Goal: Information Seeking & Learning: Find specific page/section

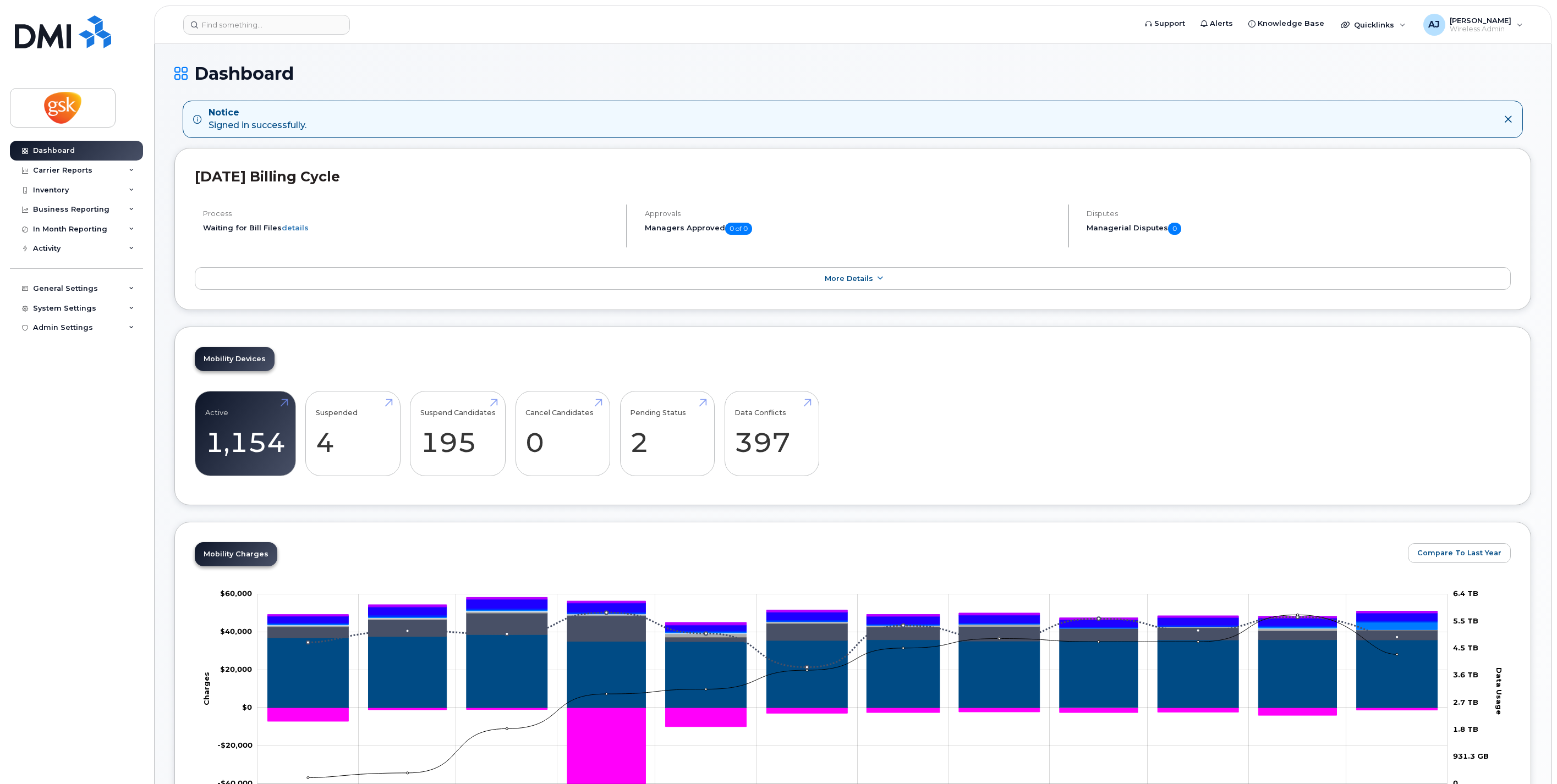
click at [132, 188] on icon at bounding box center [131, 190] width 6 height 6
click at [89, 210] on div "Mobility Devices" at bounding box center [69, 210] width 62 height 10
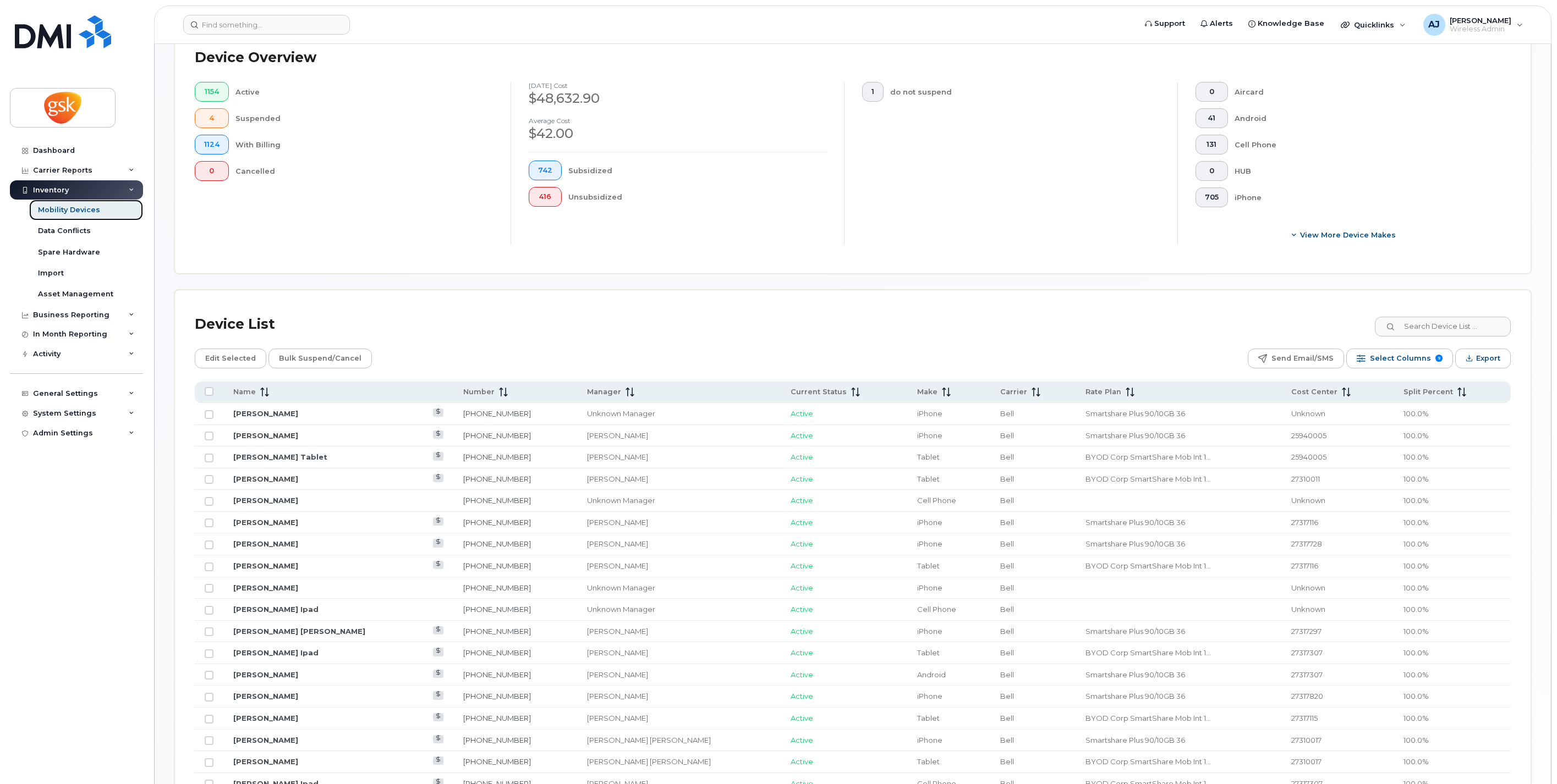
scroll to position [366, 0]
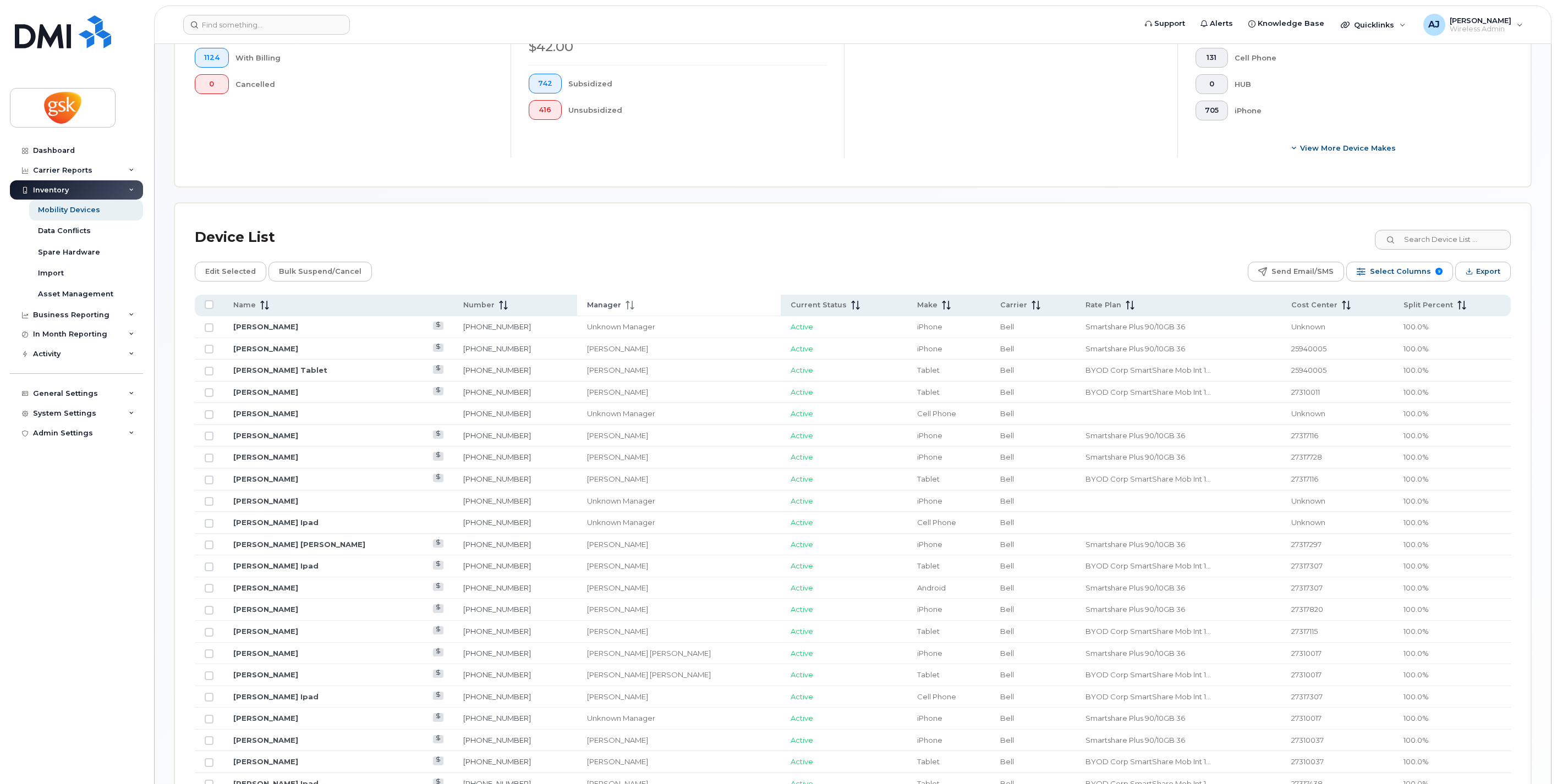
click at [626, 304] on icon at bounding box center [630, 305] width 9 height 9
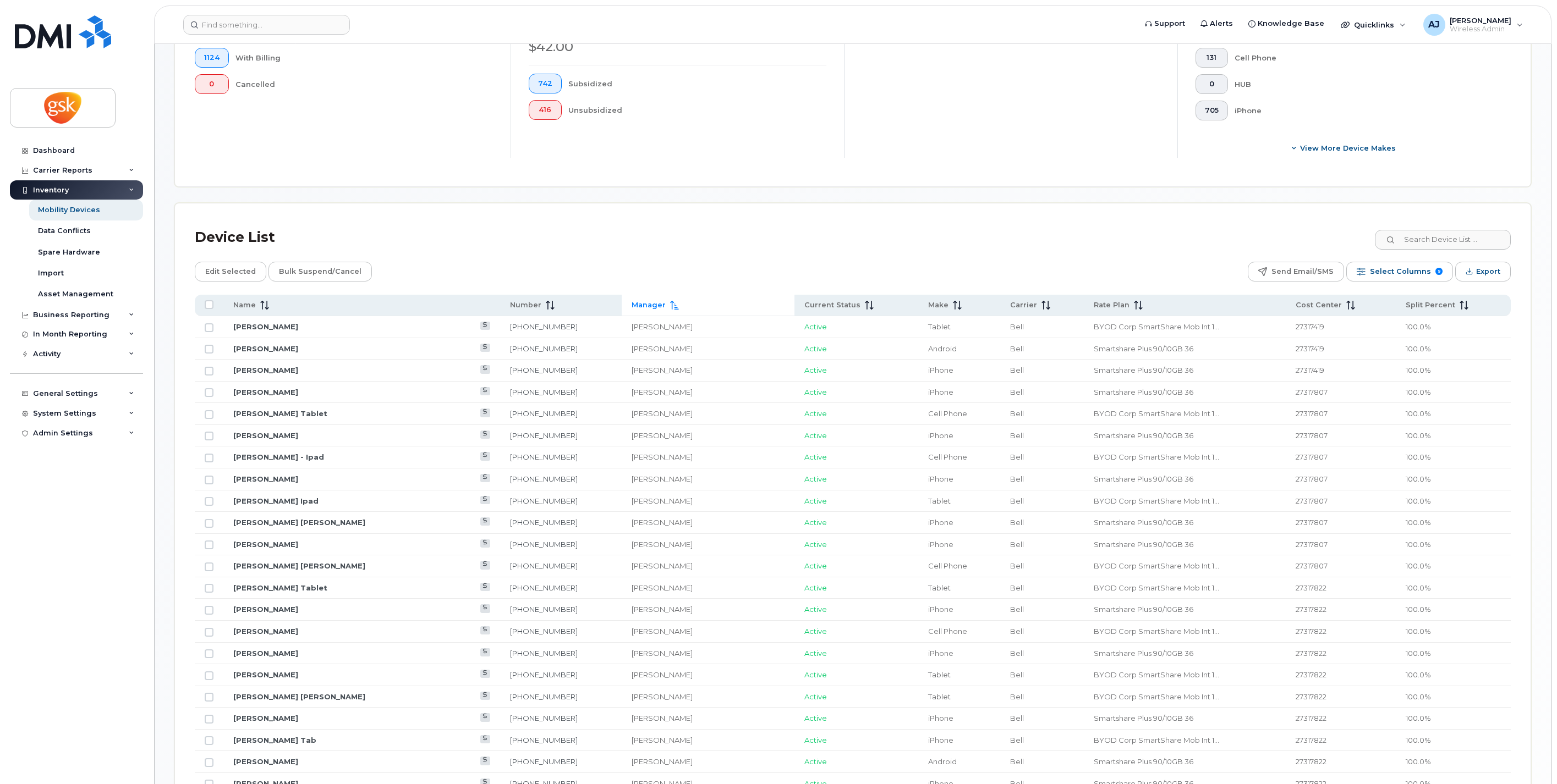
click at [670, 301] on icon at bounding box center [675, 305] width 9 height 9
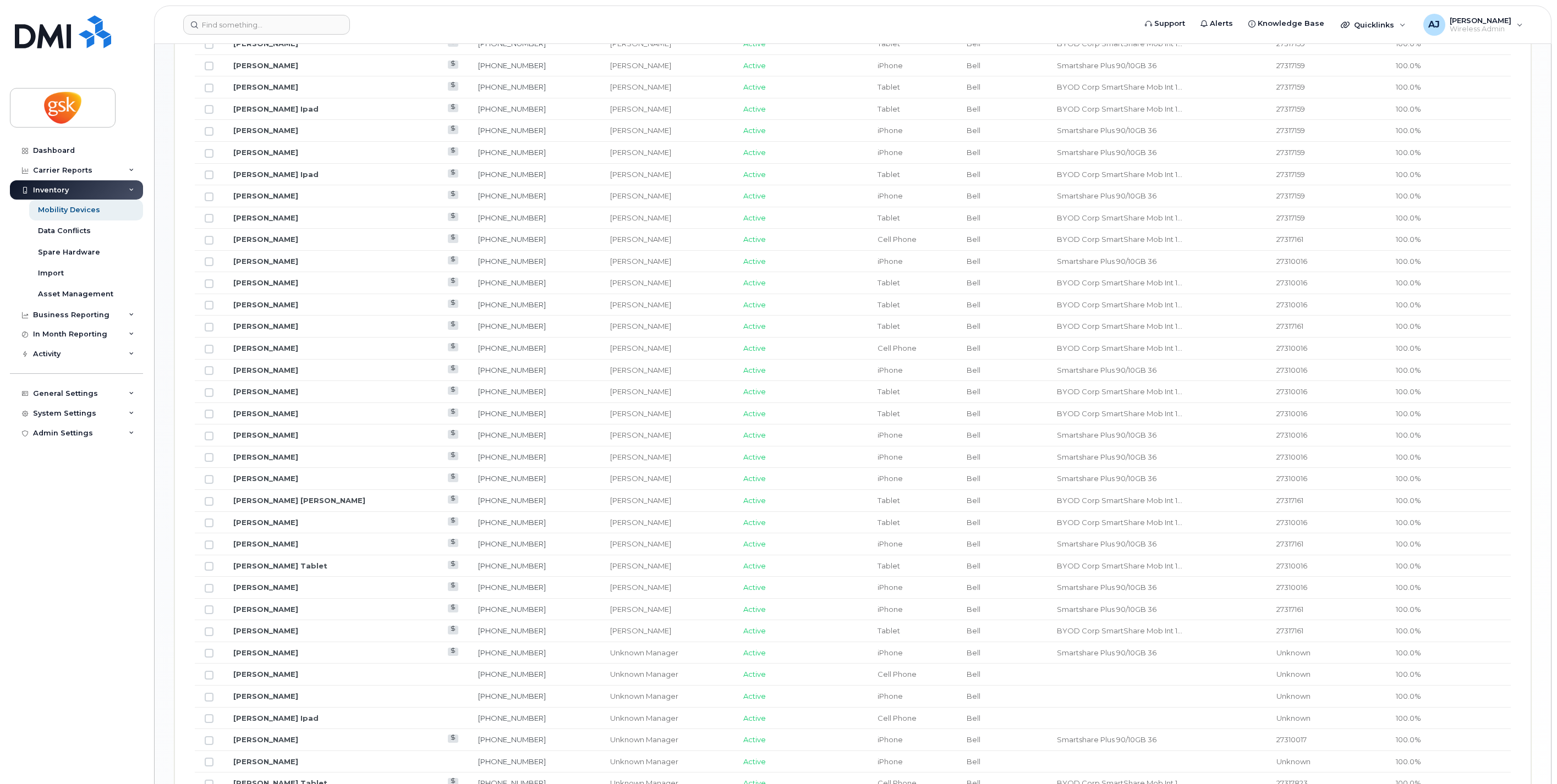
scroll to position [1091, 0]
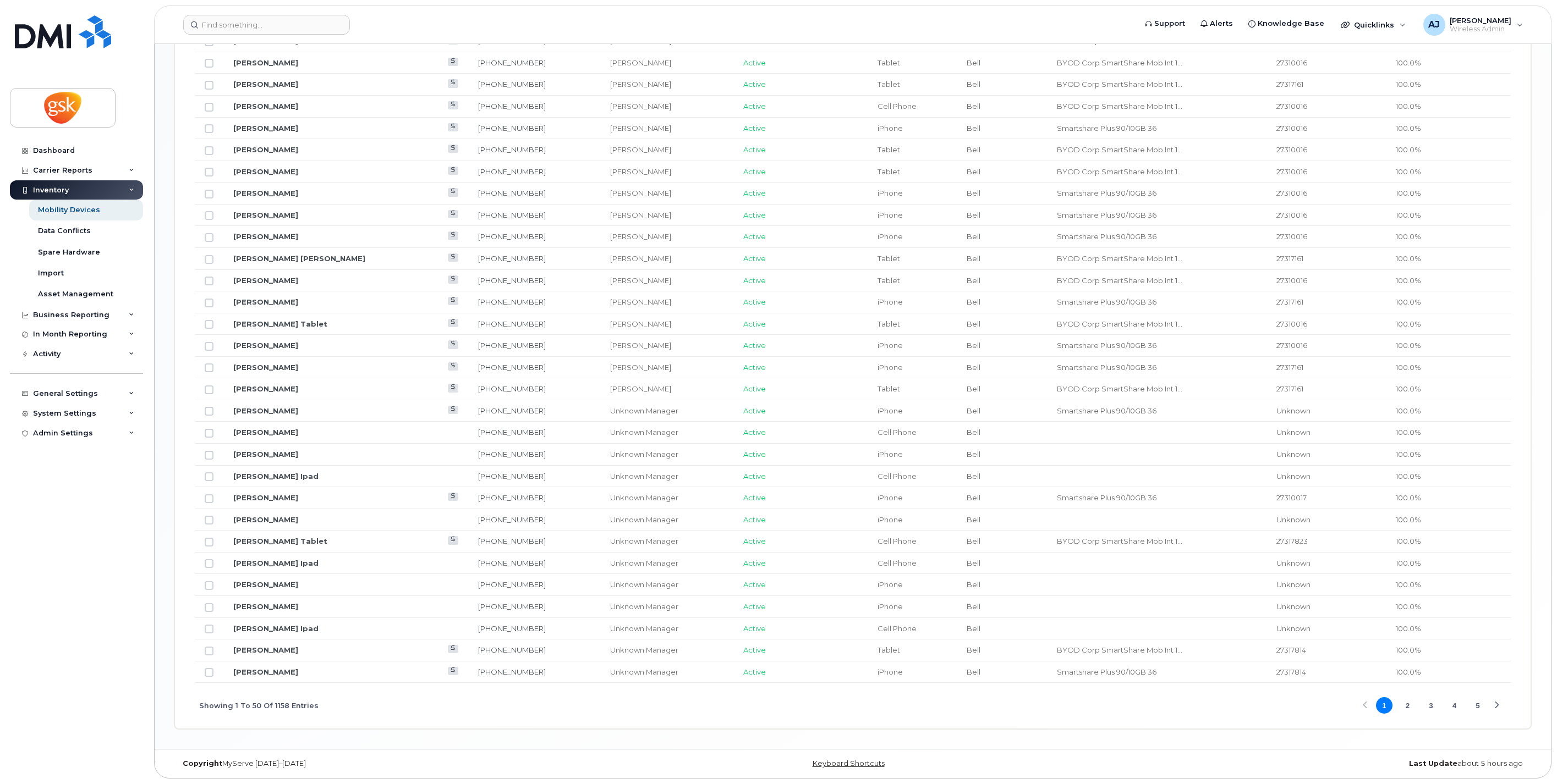
click at [1408, 706] on button "2" at bounding box center [1407, 705] width 17 height 17
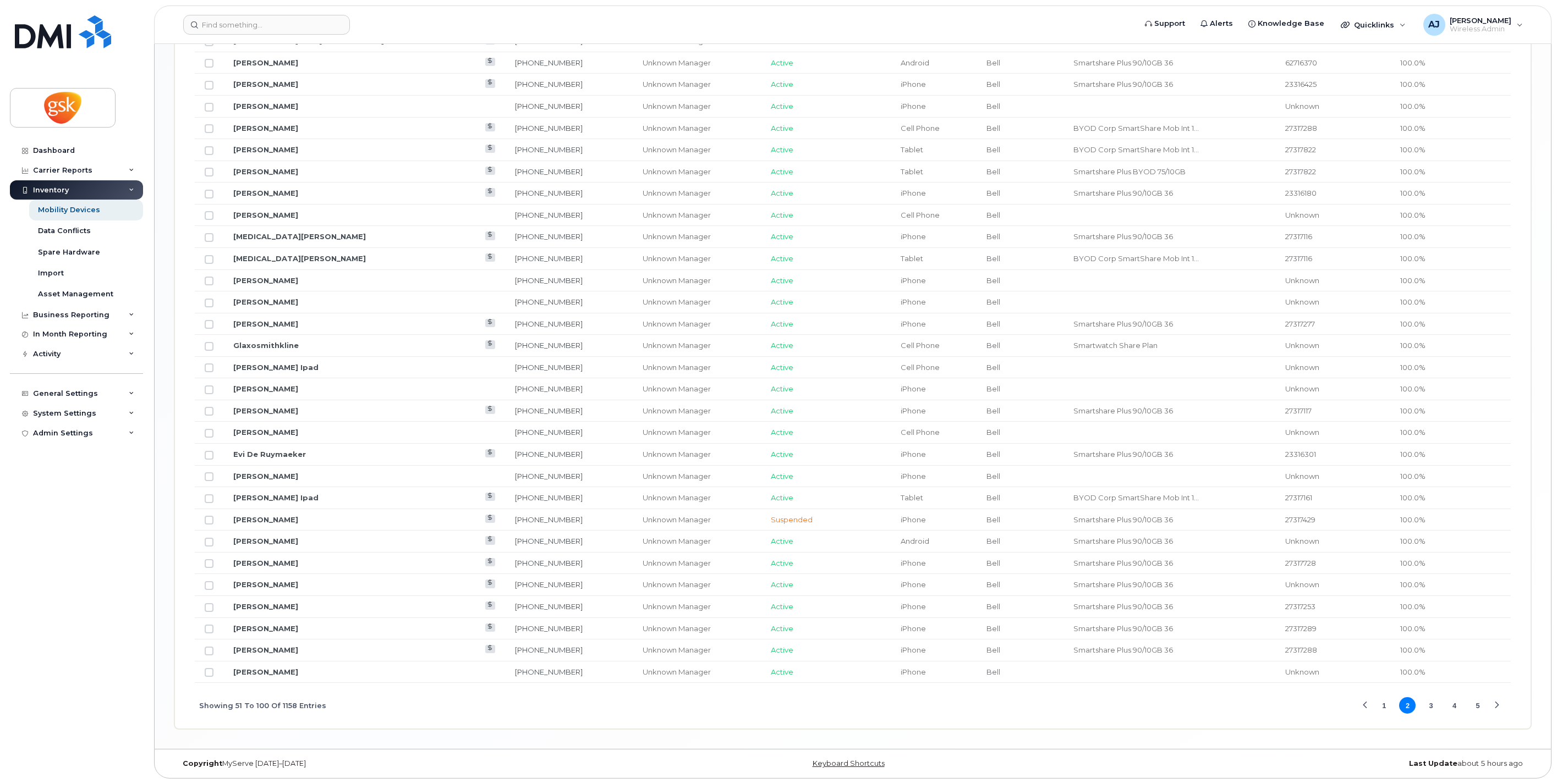
click at [1384, 704] on button "1" at bounding box center [1384, 705] width 17 height 17
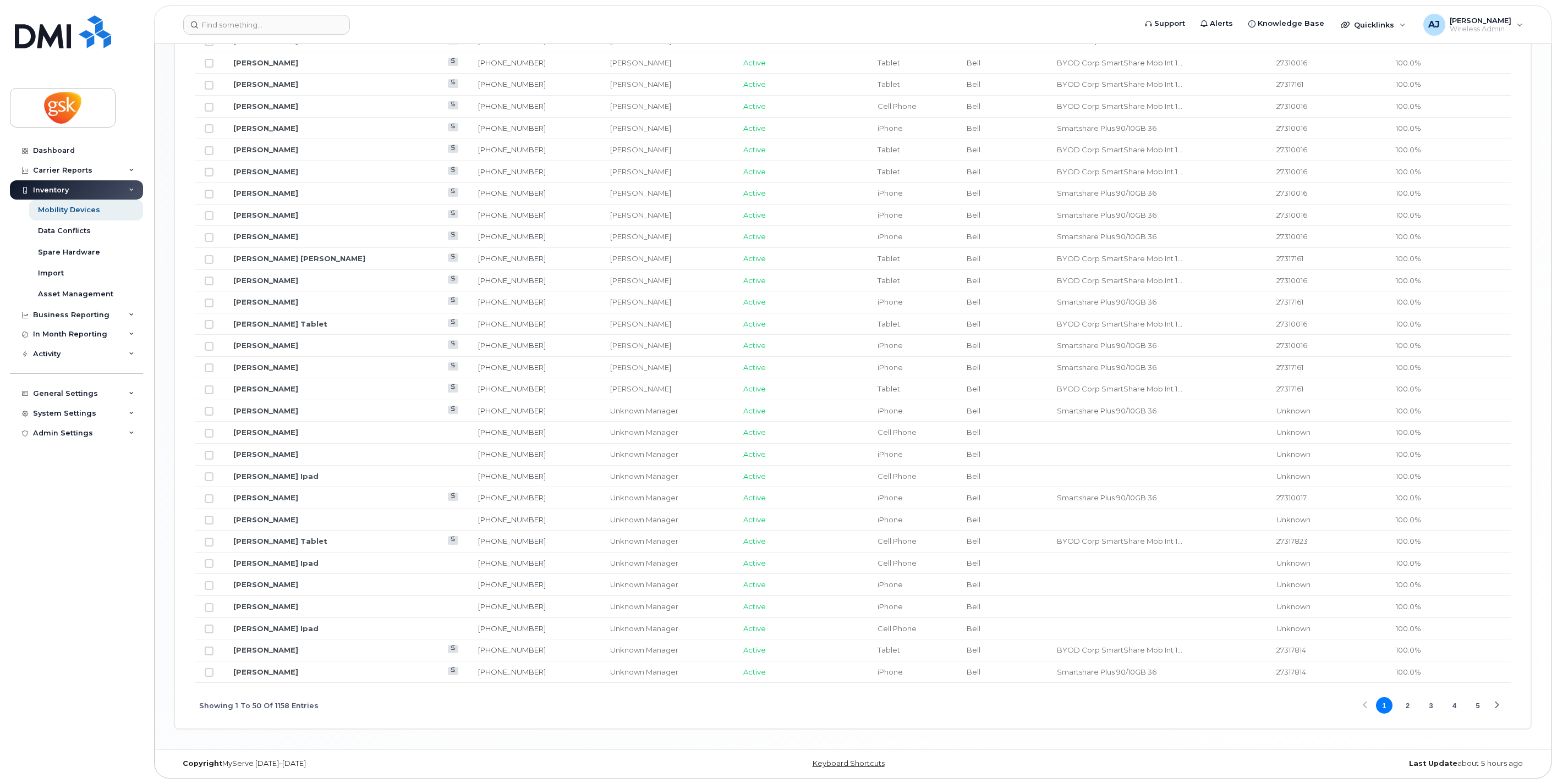
click at [1409, 702] on button "2" at bounding box center [1407, 705] width 17 height 17
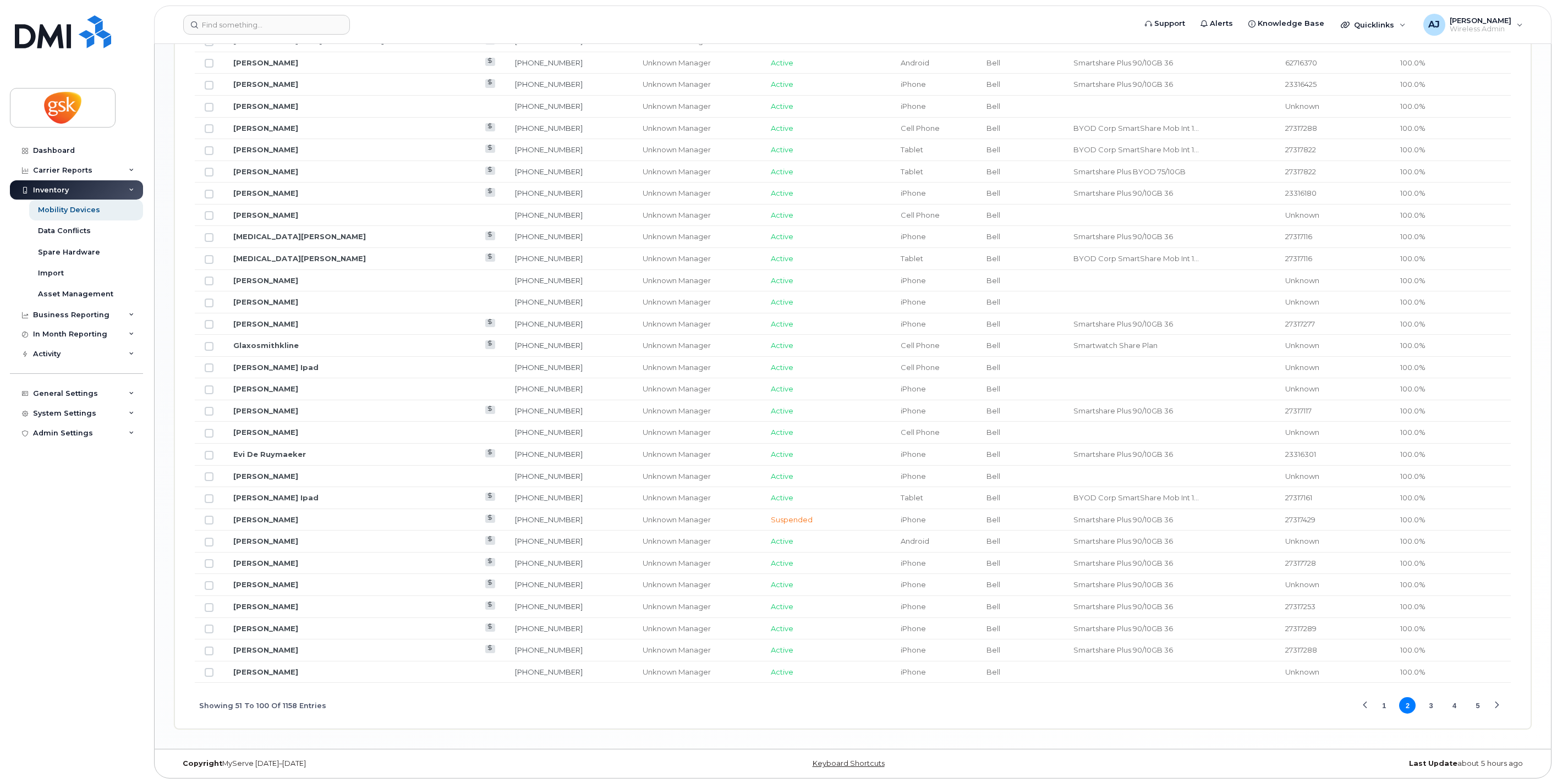
click at [1382, 704] on button "1" at bounding box center [1384, 705] width 17 height 17
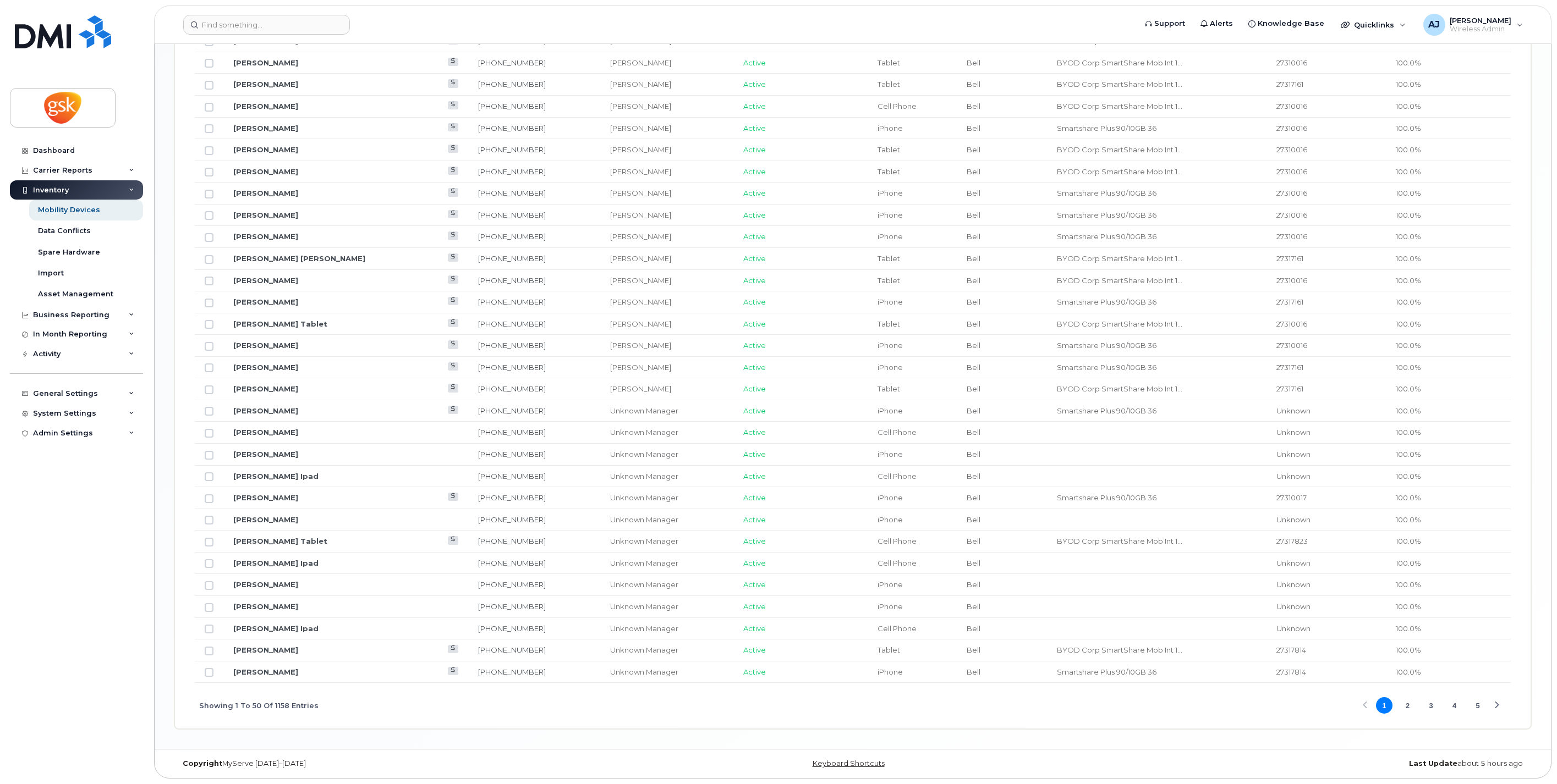
click at [1405, 706] on button "2" at bounding box center [1407, 705] width 17 height 17
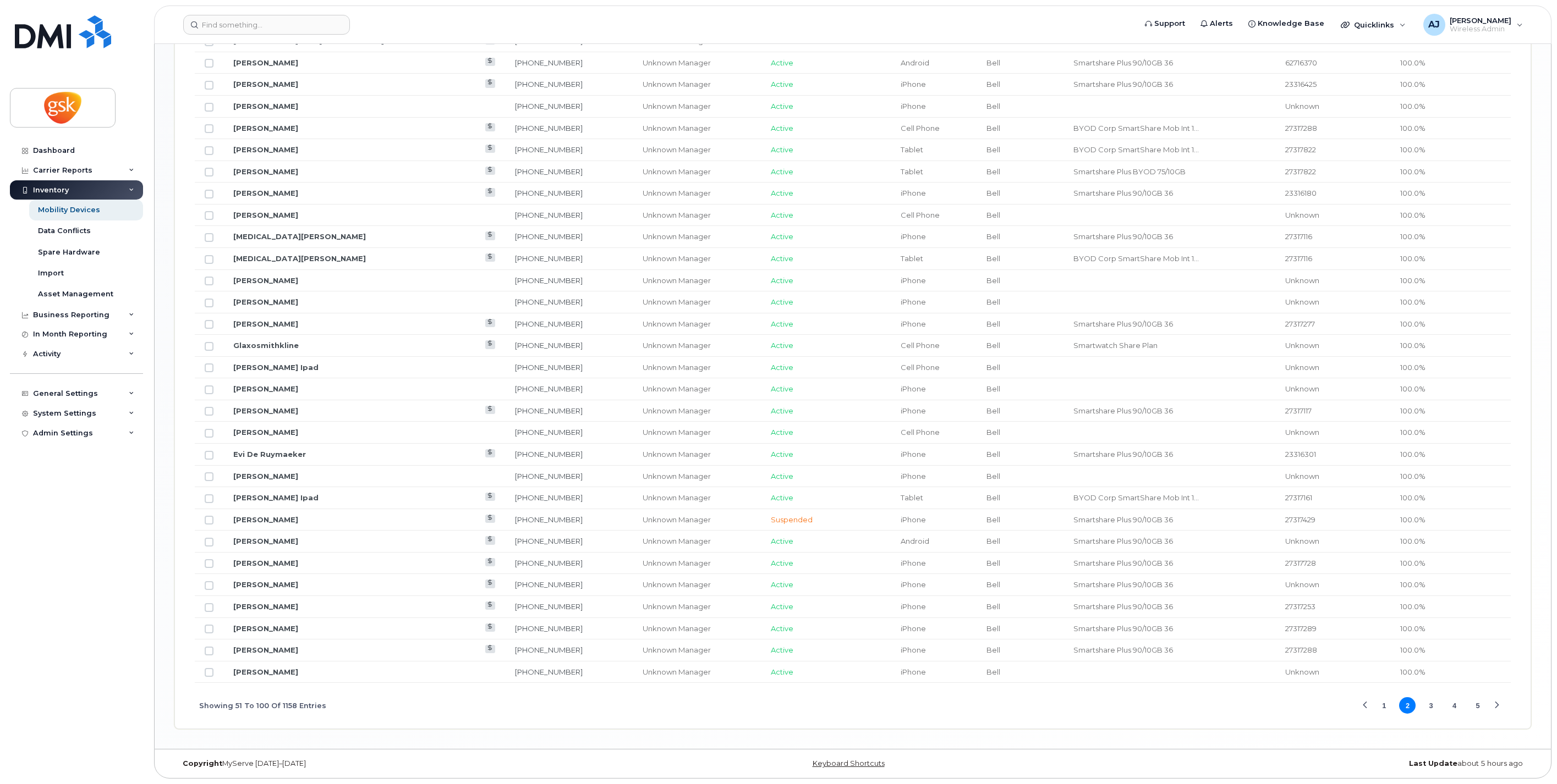
click at [1434, 704] on button "3" at bounding box center [1431, 705] width 17 height 17
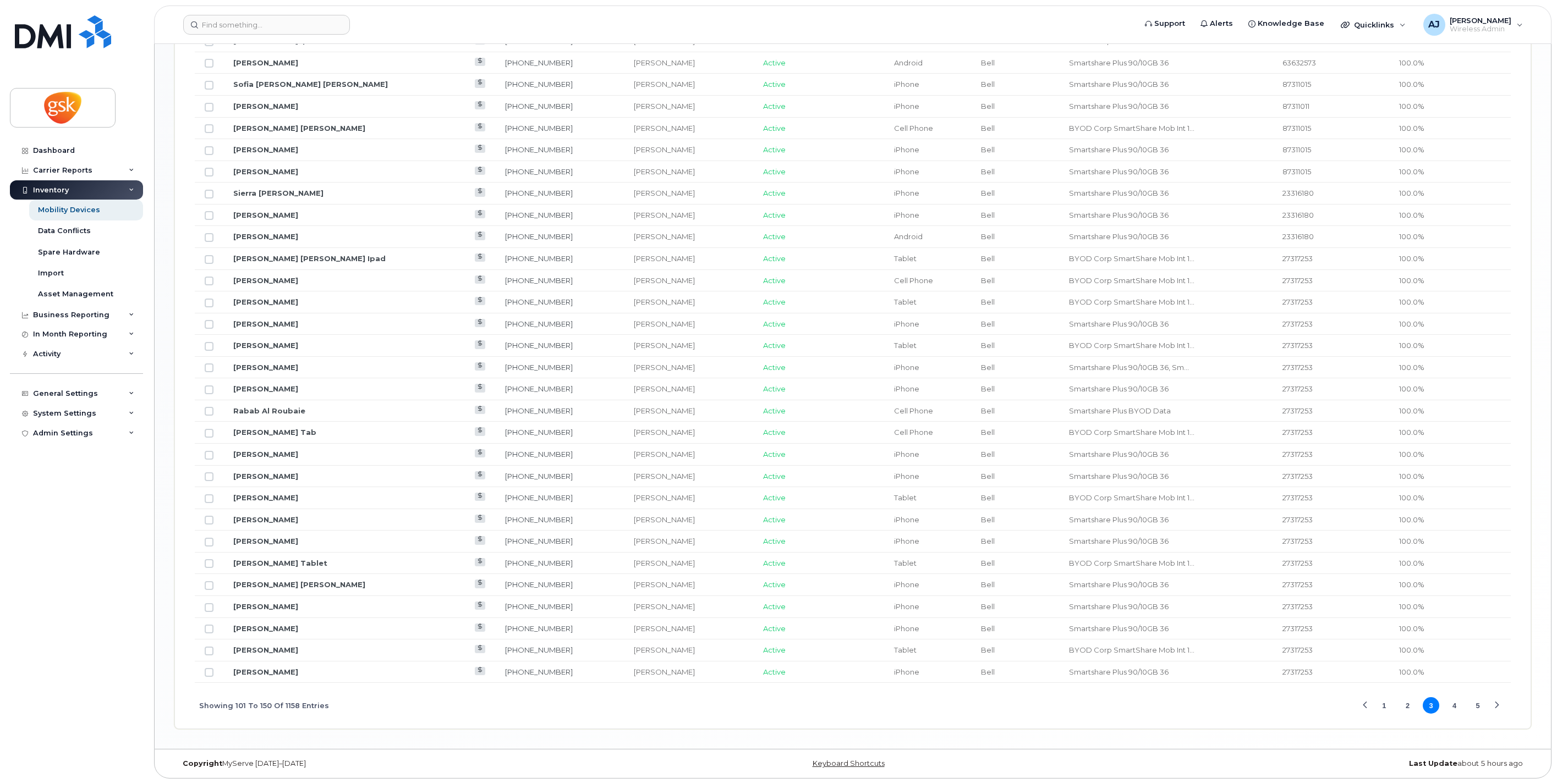
click at [1408, 701] on button "2" at bounding box center [1407, 705] width 17 height 17
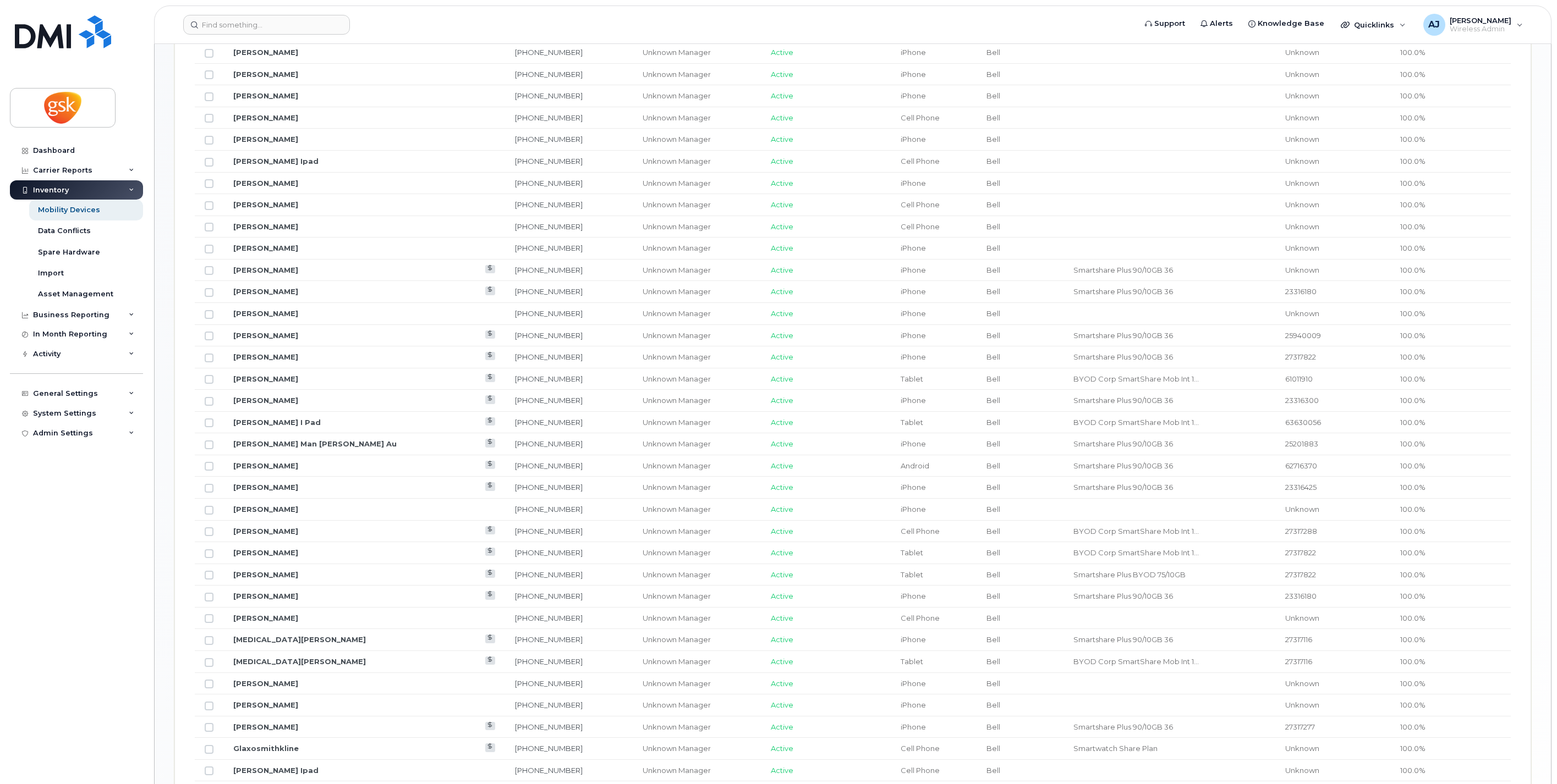
scroll to position [663, 0]
click at [276, 357] on link "[PERSON_NAME]" at bounding box center [265, 357] width 65 height 9
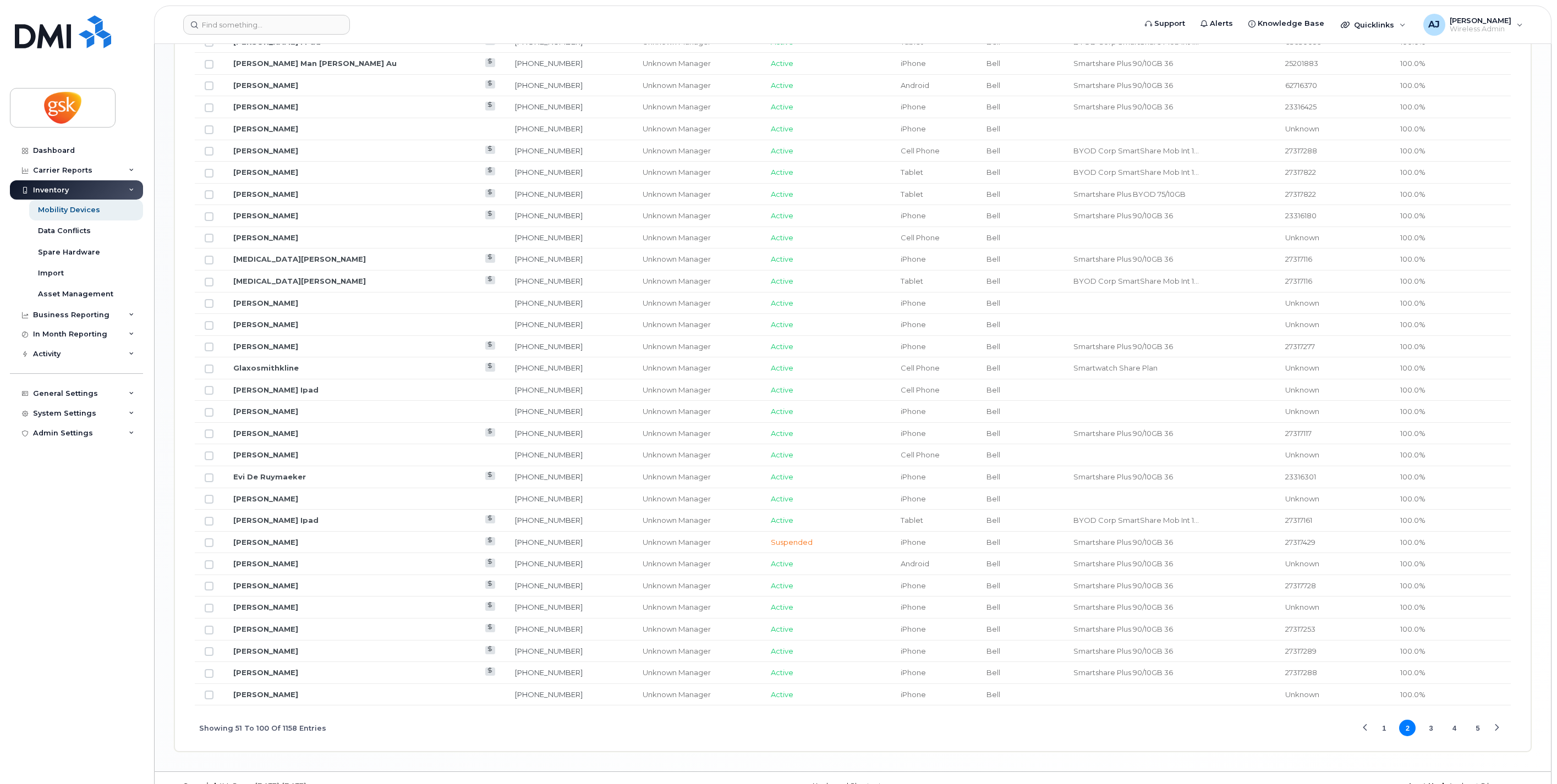
scroll to position [1091, 0]
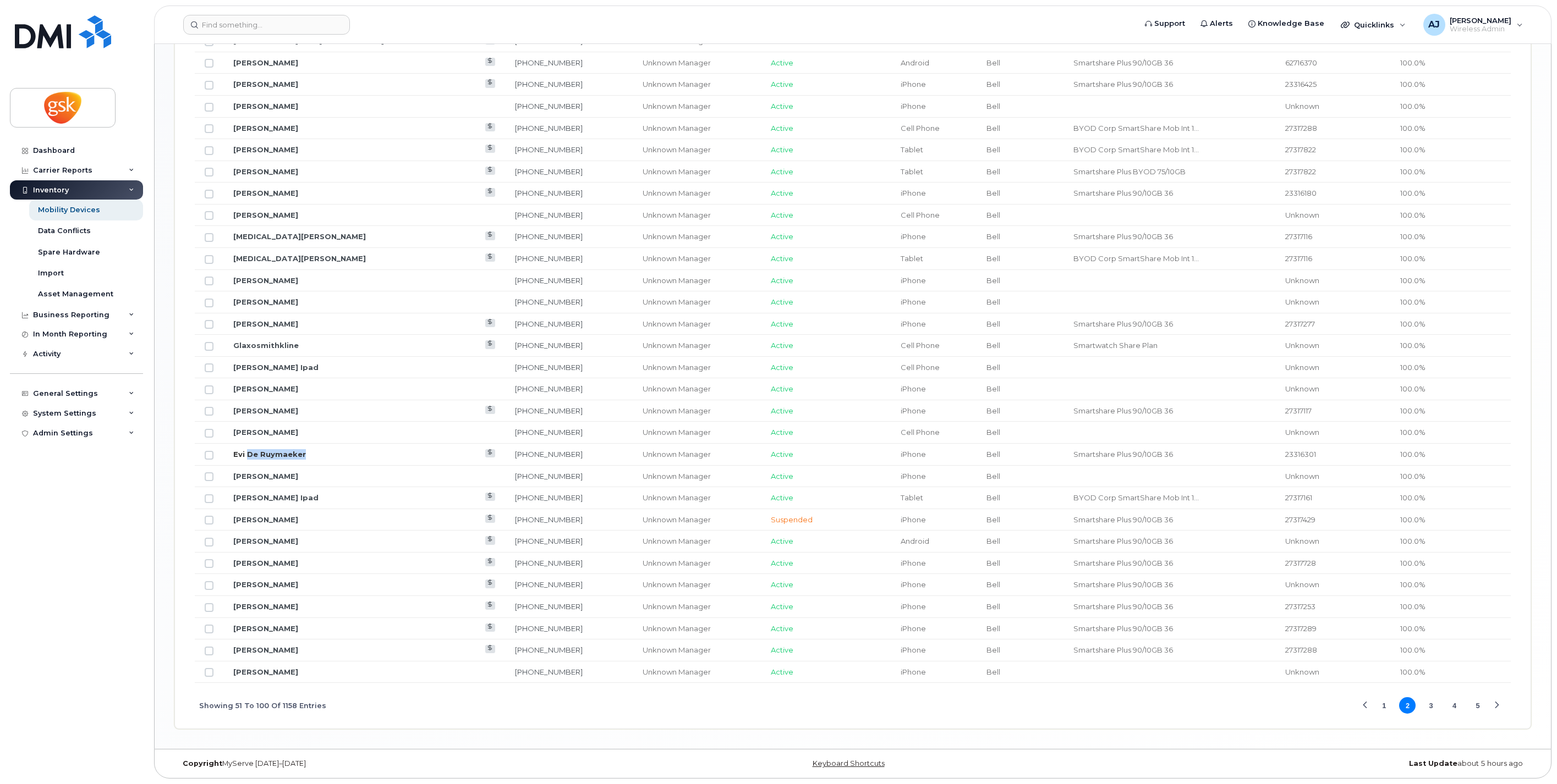
drag, startPoint x: 314, startPoint y: 452, endPoint x: 247, endPoint y: 455, distance: 67.1
click at [247, 455] on td "Evi De Ruymaeker" at bounding box center [364, 455] width 282 height 22
copy link "De Ruymaeker"
click at [1434, 709] on button "3" at bounding box center [1431, 705] width 17 height 17
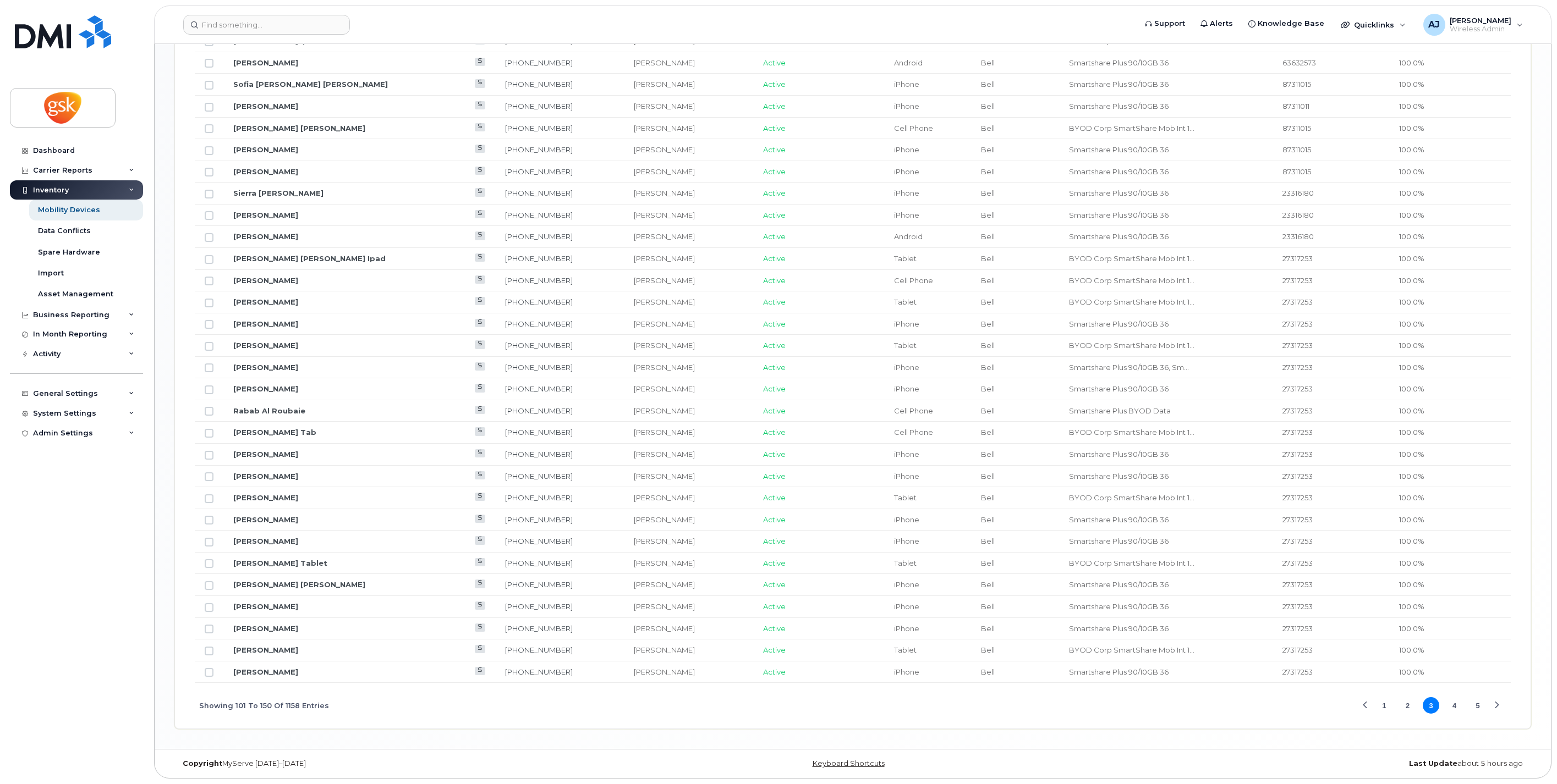
click at [1406, 706] on button "2" at bounding box center [1407, 705] width 17 height 17
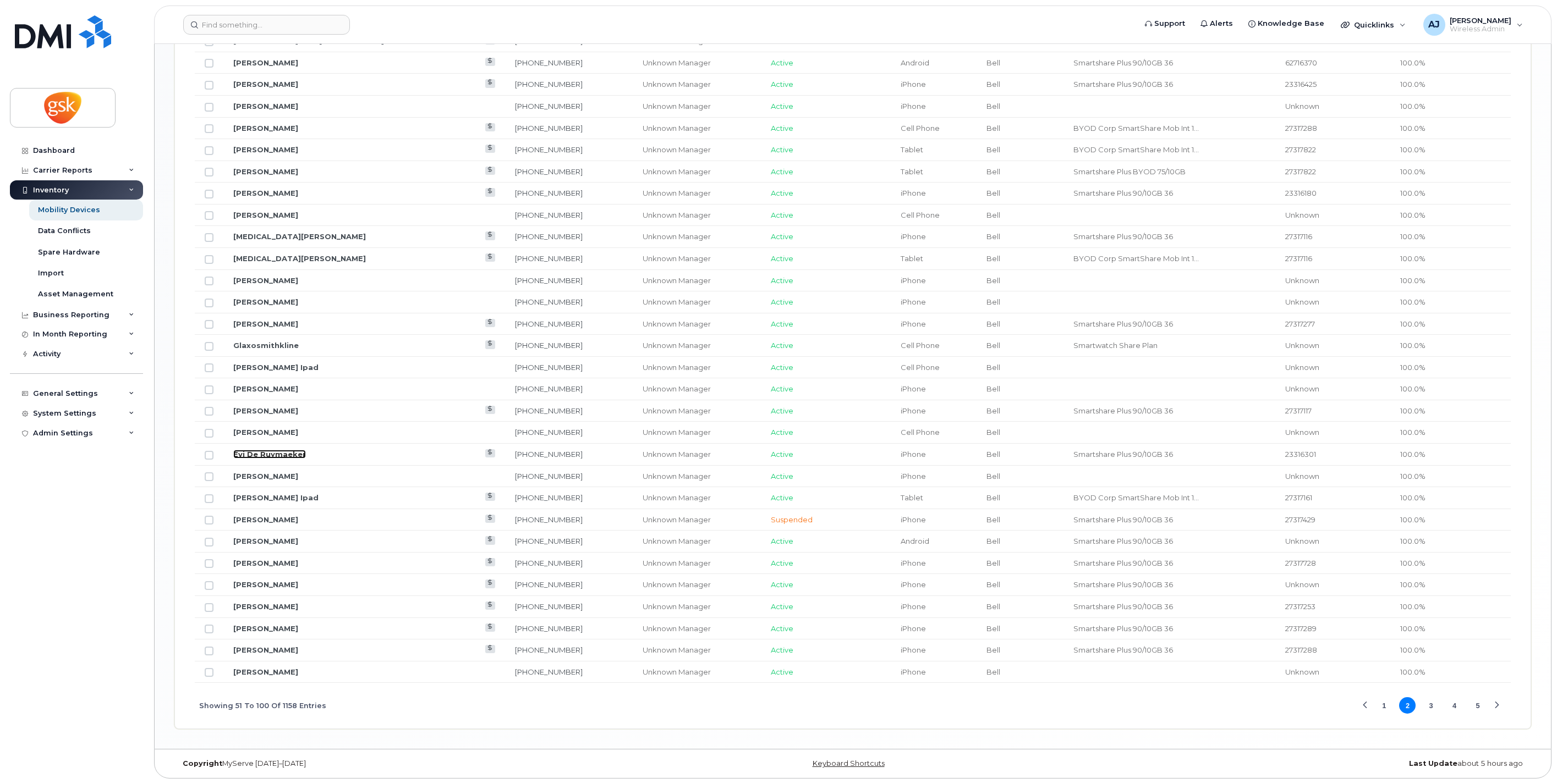
click at [281, 454] on link "Evi De Ruymaeker" at bounding box center [269, 454] width 73 height 9
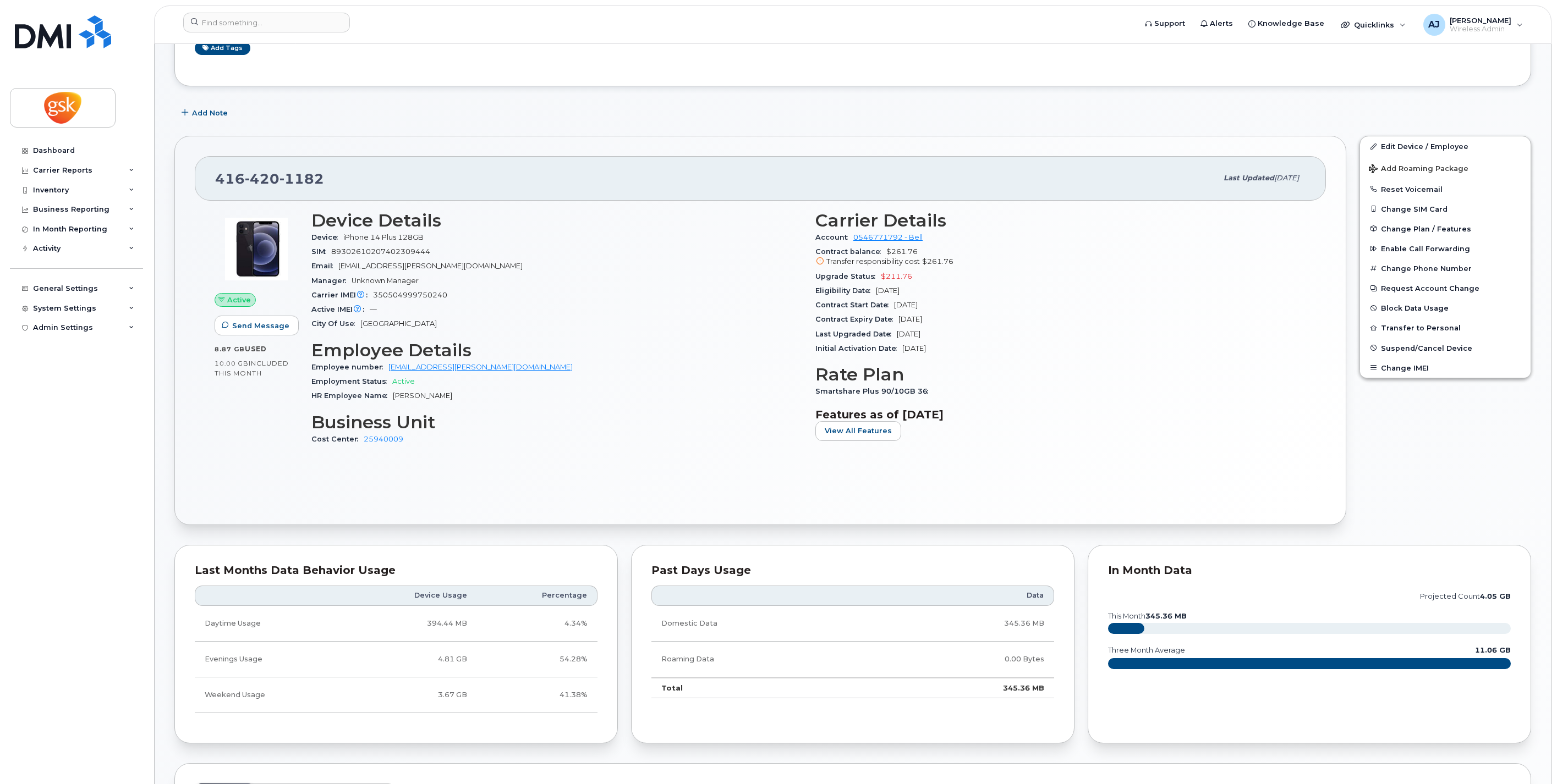
scroll to position [61, 0]
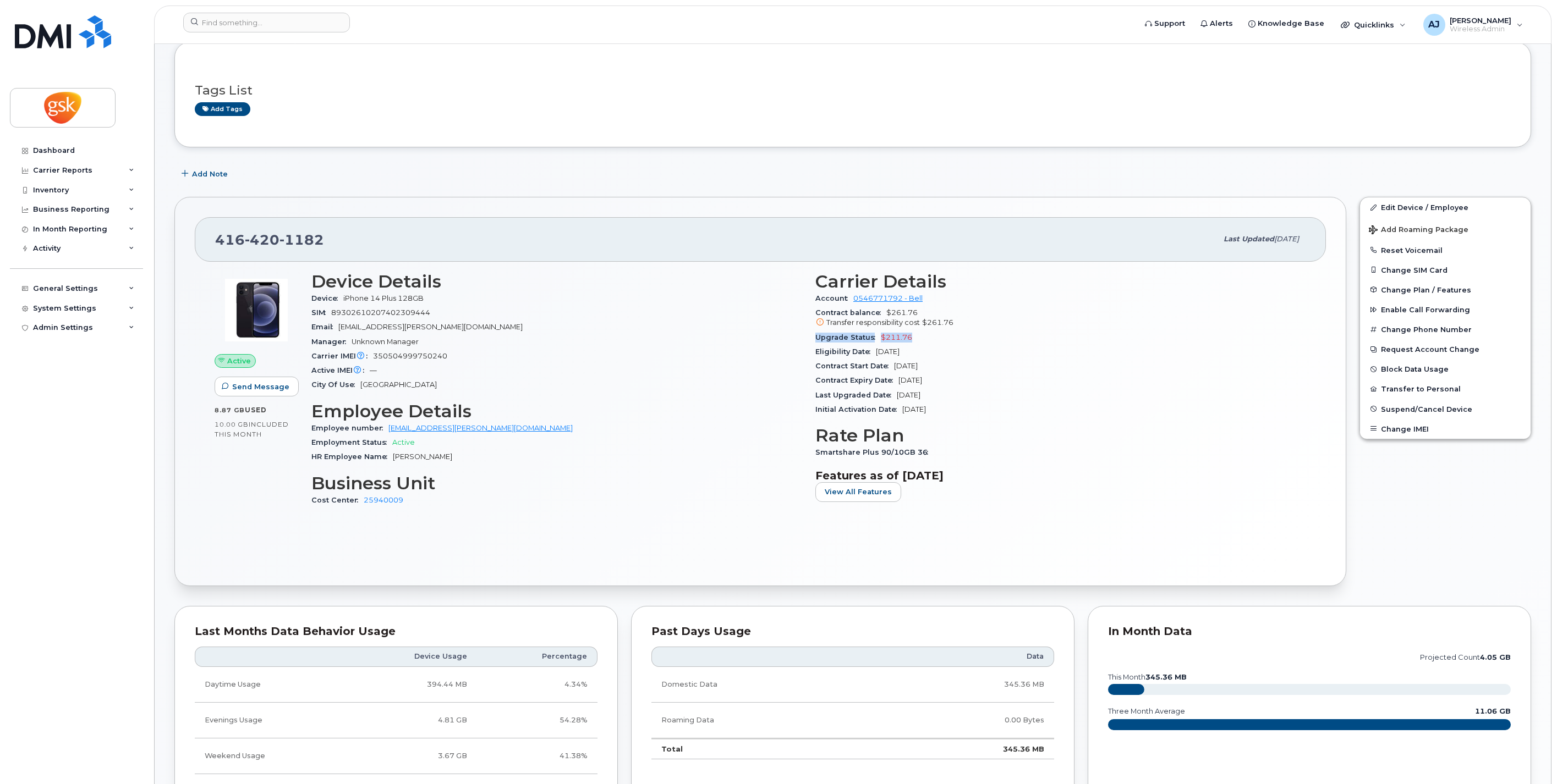
drag, startPoint x: 816, startPoint y: 337, endPoint x: 913, endPoint y: 335, distance: 97.0
click at [913, 335] on div "Upgrade Status $211.76" at bounding box center [1061, 337] width 491 height 14
drag, startPoint x: 913, startPoint y: 335, endPoint x: 890, endPoint y: 367, distance: 39.4
click at [890, 367] on span "Contract Start Date" at bounding box center [855, 365] width 79 height 8
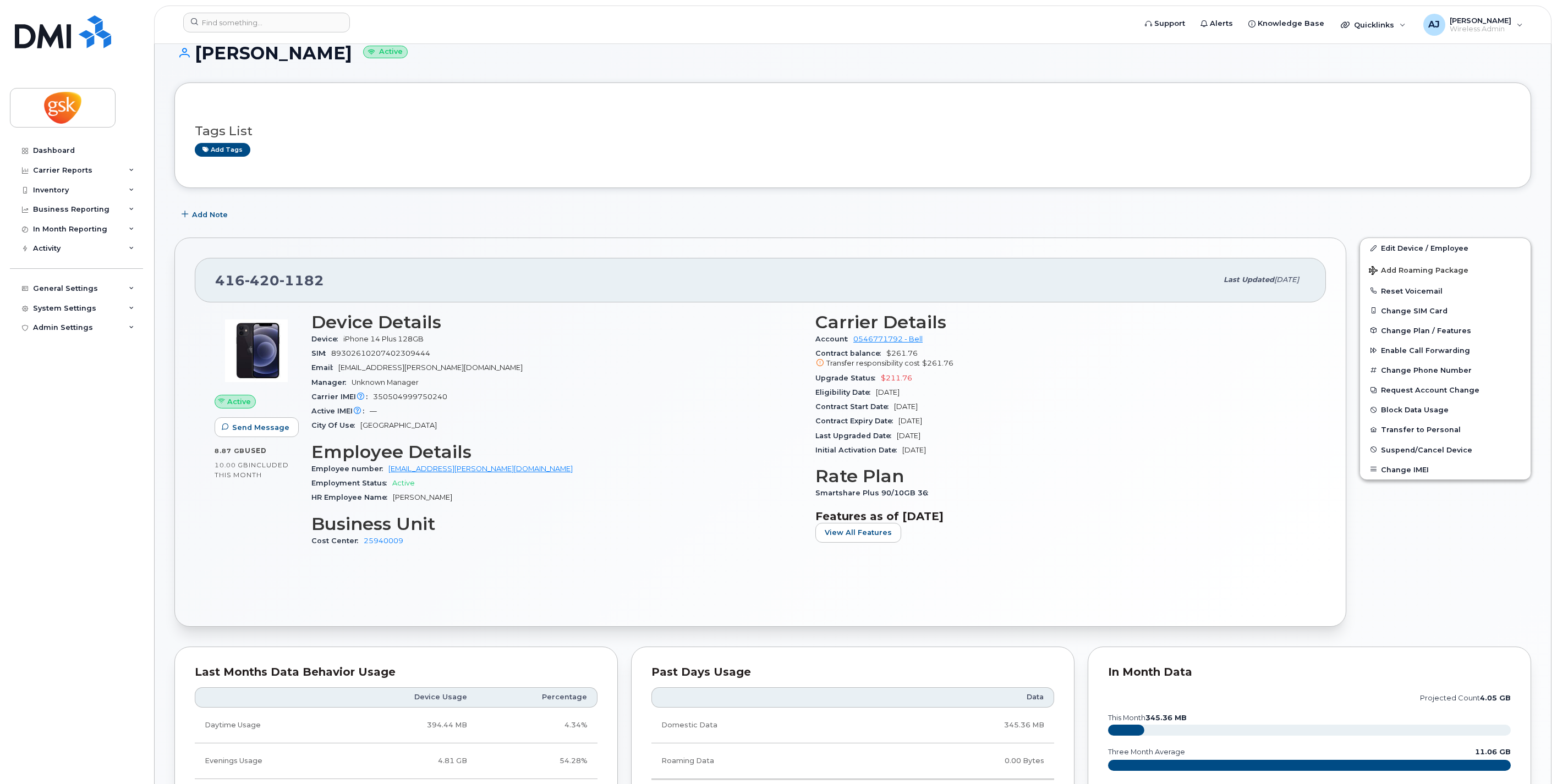
scroll to position [0, 0]
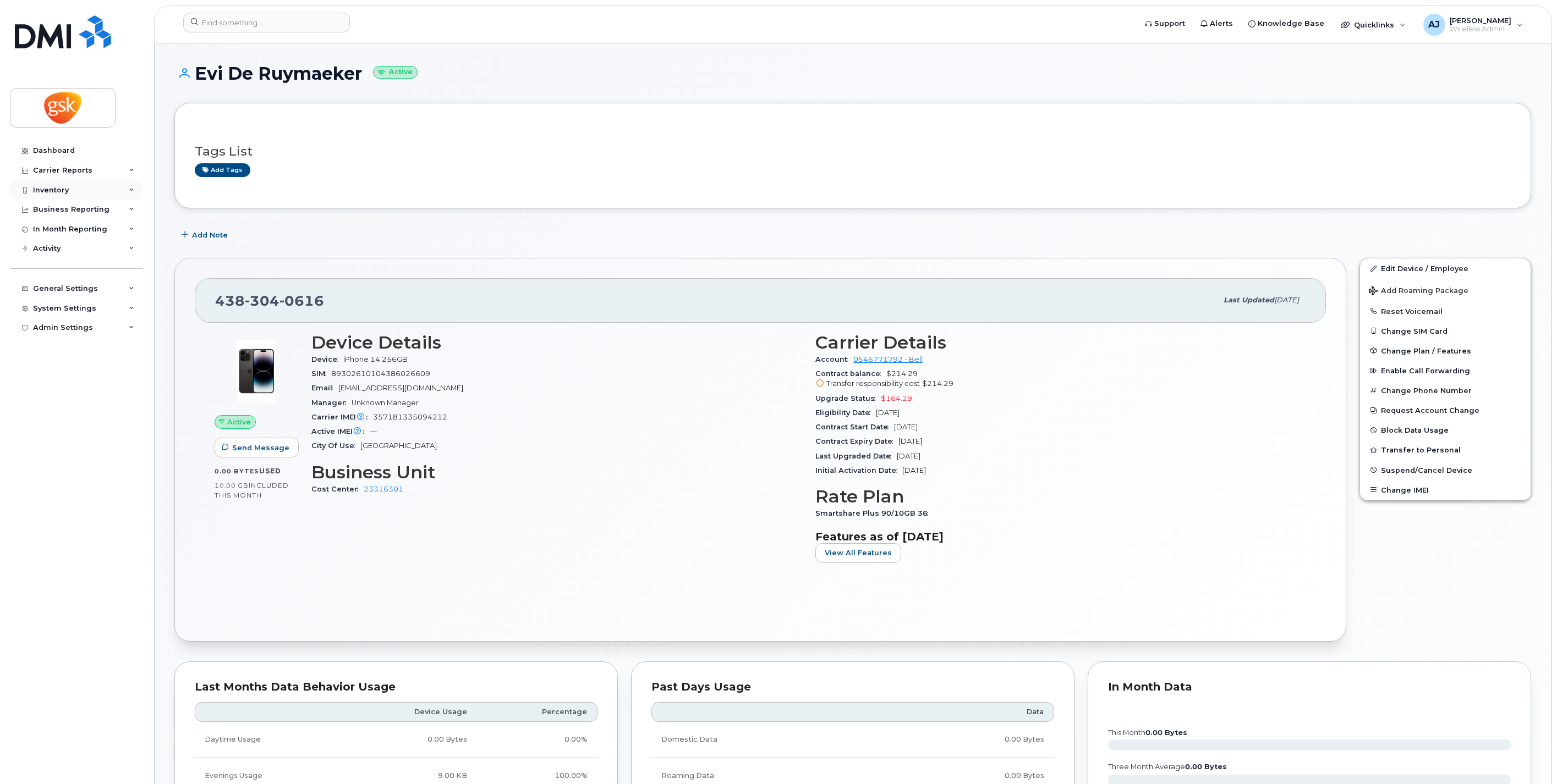
click at [69, 190] on div "Inventory" at bounding box center [76, 190] width 133 height 20
click at [68, 207] on div "Mobility Devices" at bounding box center [69, 210] width 62 height 10
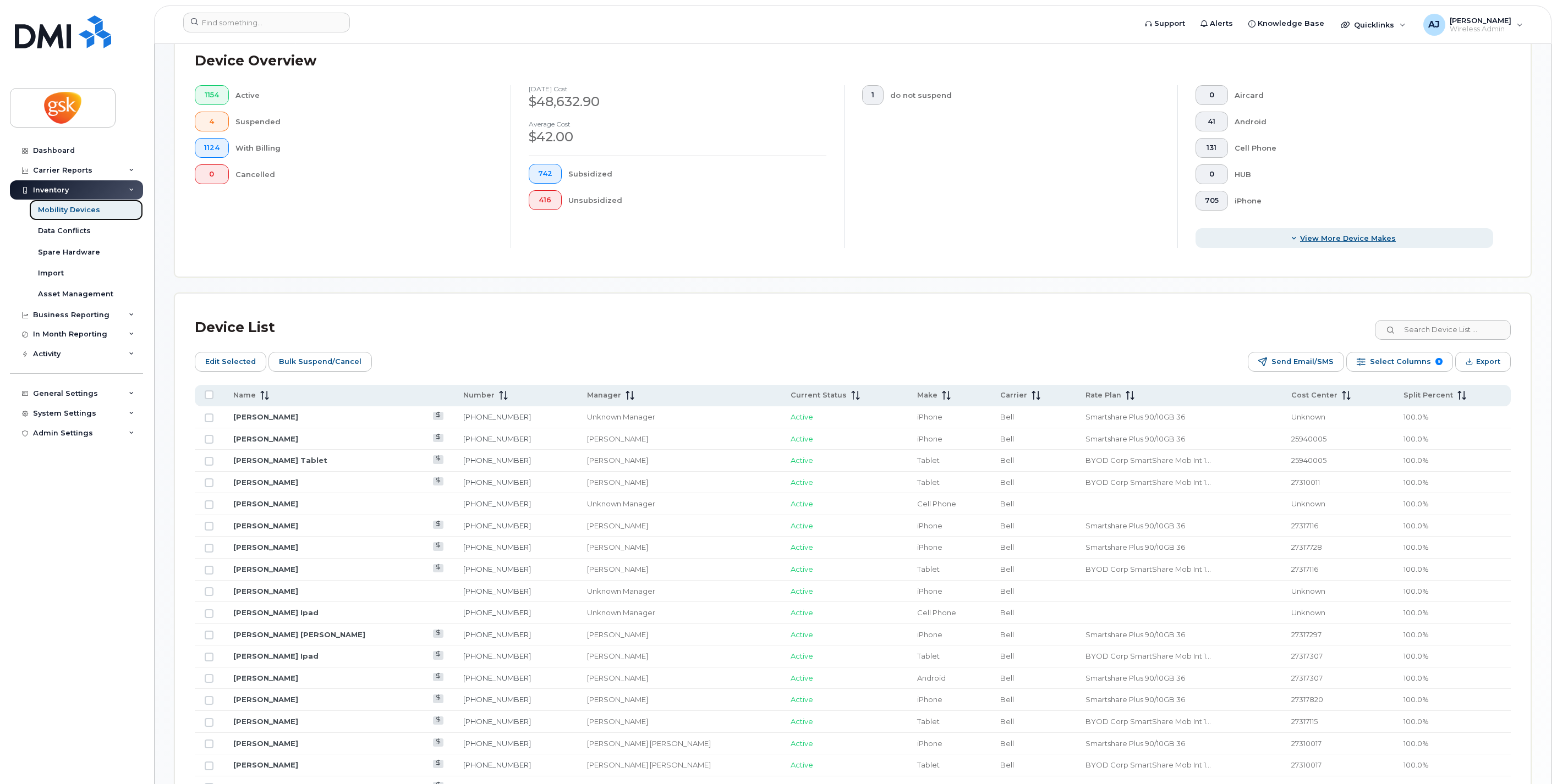
scroll to position [311, 0]
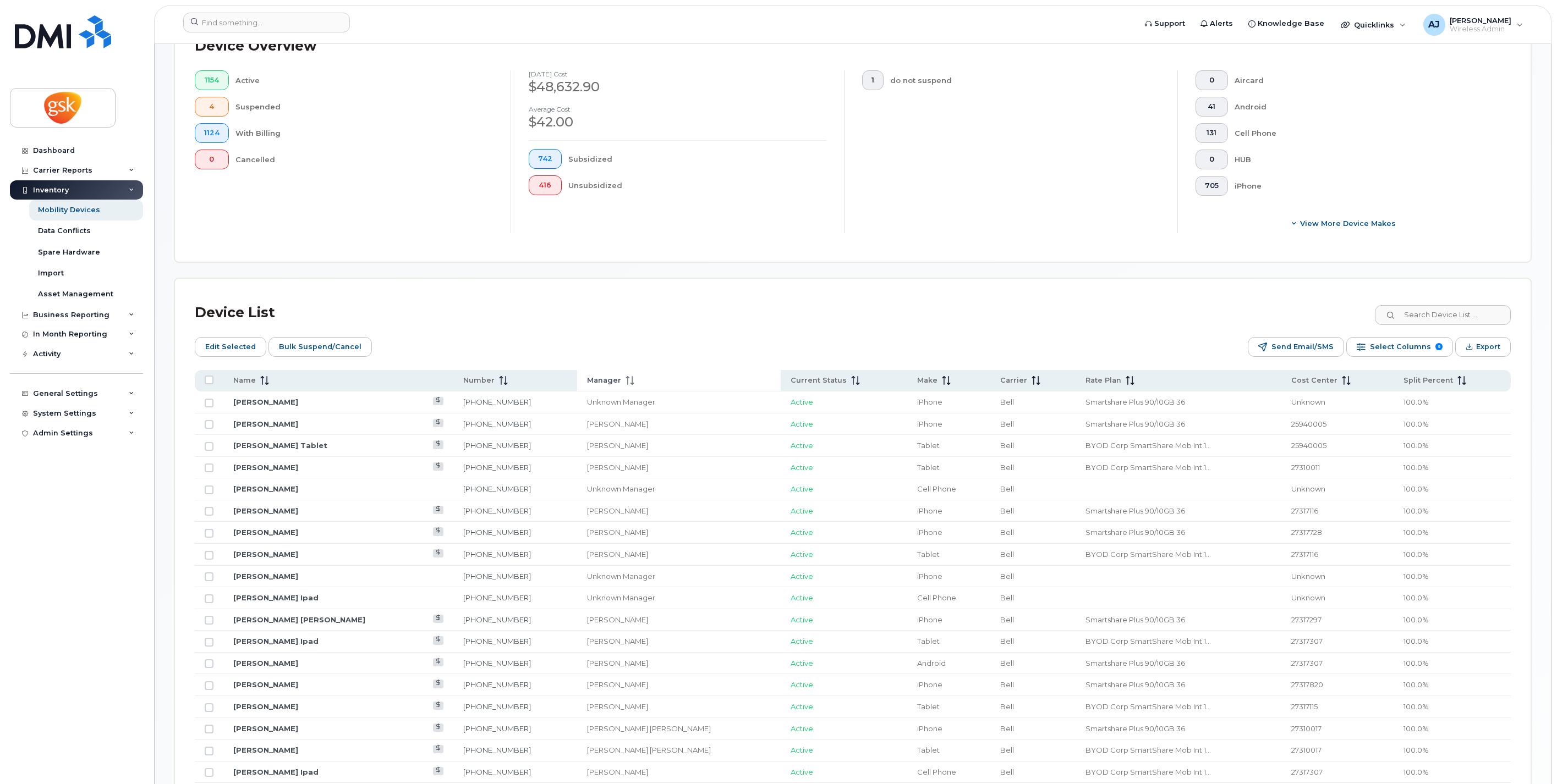
click at [636, 383] on div "Manager" at bounding box center [679, 380] width 184 height 10
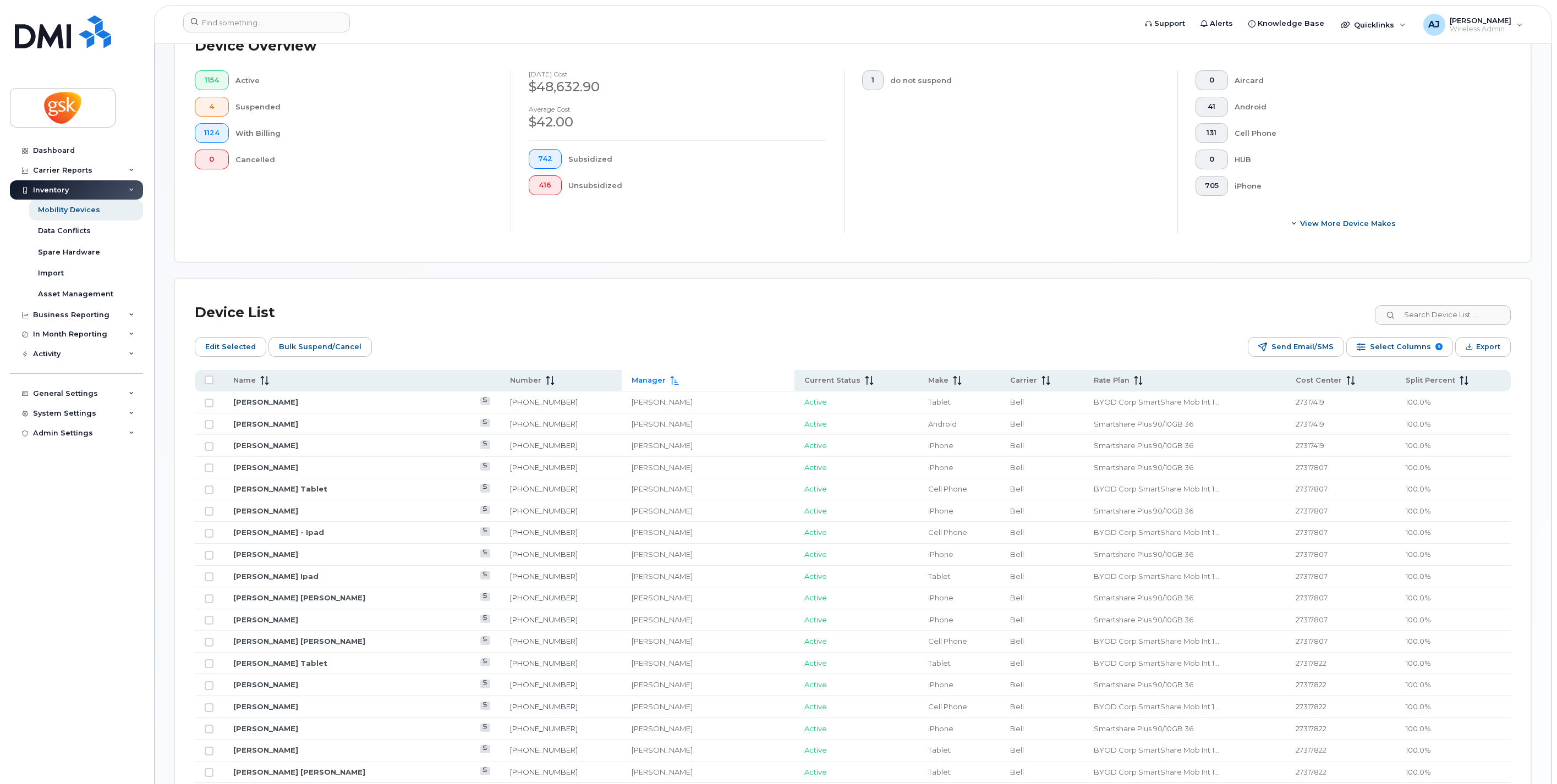
click at [636, 378] on div "Manager" at bounding box center [707, 380] width 152 height 10
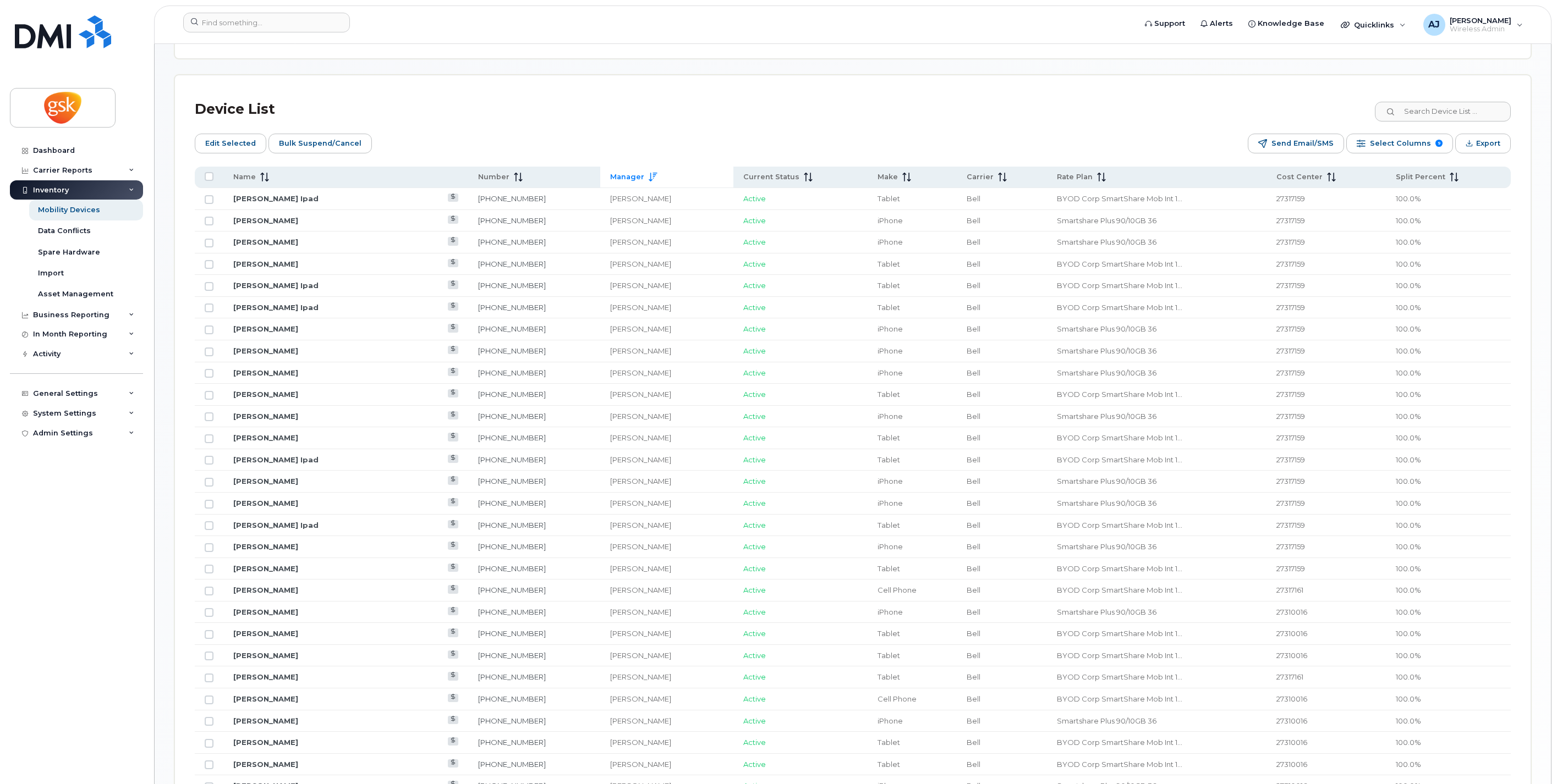
scroll to position [1110, 0]
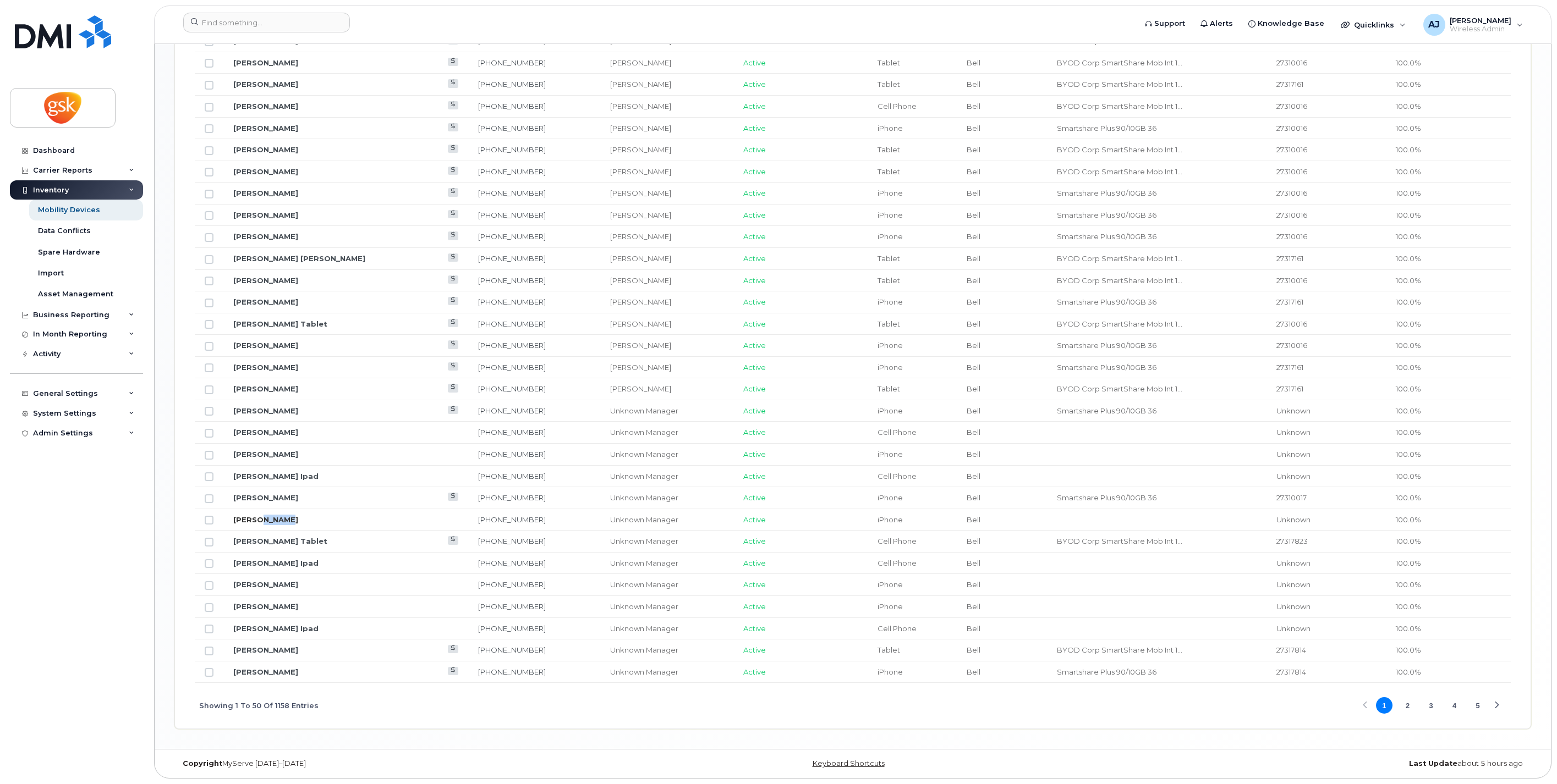
drag, startPoint x: 294, startPoint y: 517, endPoint x: 257, endPoint y: 520, distance: 37.1
click at [257, 520] on td "[PERSON_NAME]" at bounding box center [345, 520] width 245 height 22
copy link "Seguin"
drag, startPoint x: 273, startPoint y: 587, endPoint x: 266, endPoint y: 590, distance: 7.6
click at [266, 590] on td "[PERSON_NAME]" at bounding box center [345, 586] width 245 height 22
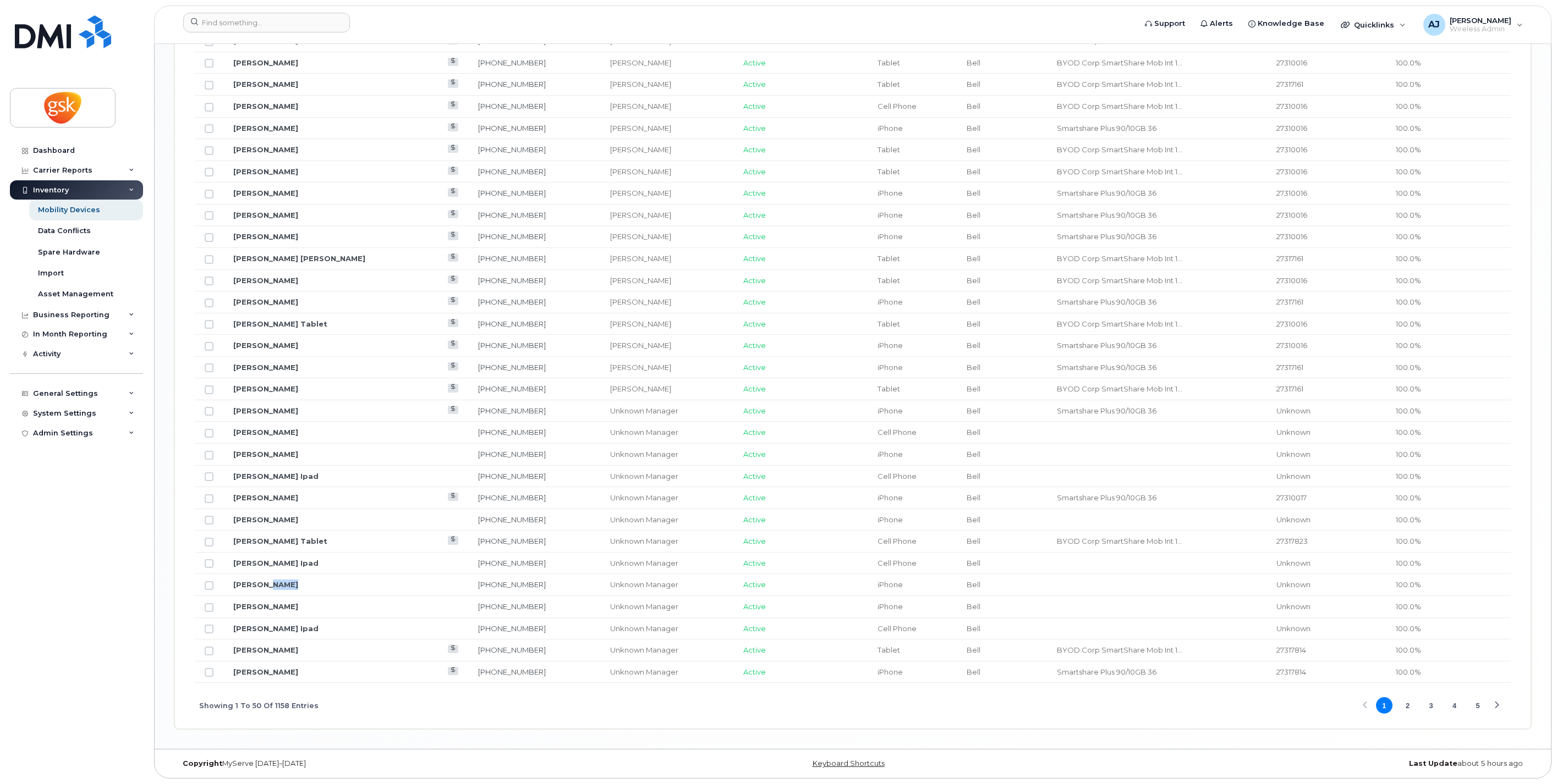
copy link "[PERSON_NAME]"
click at [1408, 706] on button "2" at bounding box center [1407, 705] width 17 height 17
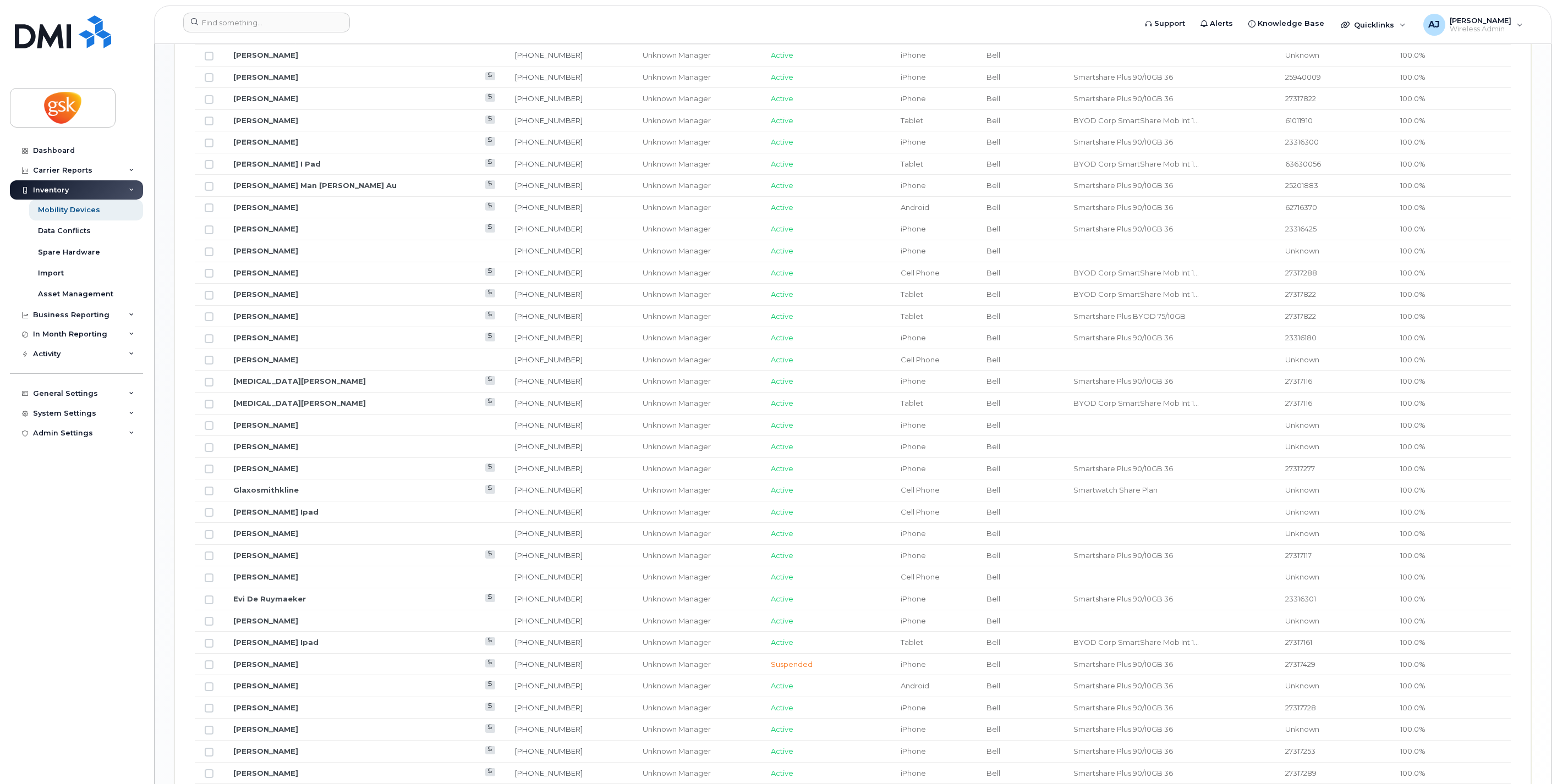
scroll to position [988, 0]
drag, startPoint x: 298, startPoint y: 248, endPoint x: 267, endPoint y: 250, distance: 31.1
click at [267, 250] on td "[PERSON_NAME]" at bounding box center [364, 248] width 282 height 22
copy link "[PERSON_NAME]"
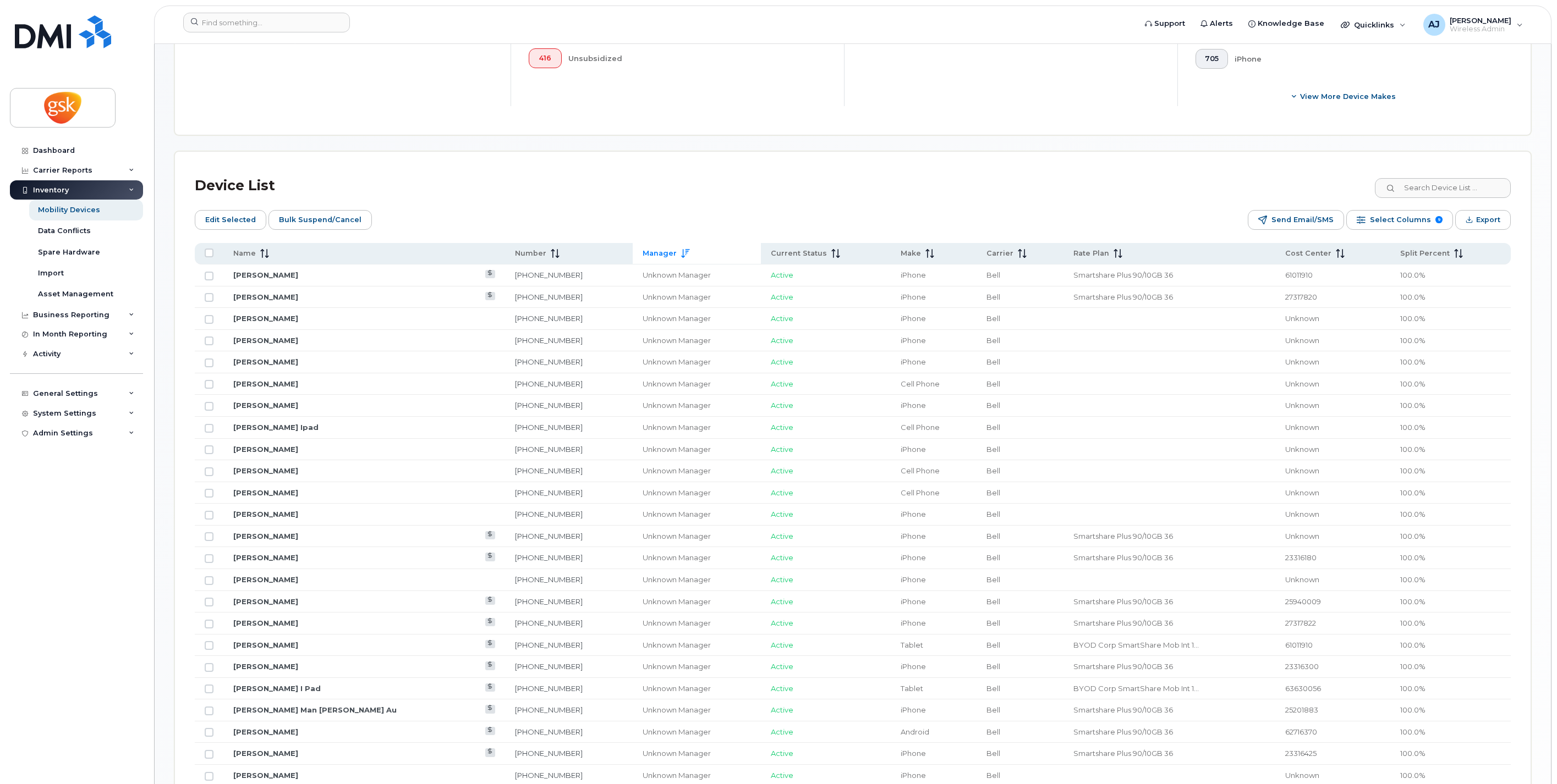
click at [681, 250] on icon at bounding box center [685, 253] width 8 height 9
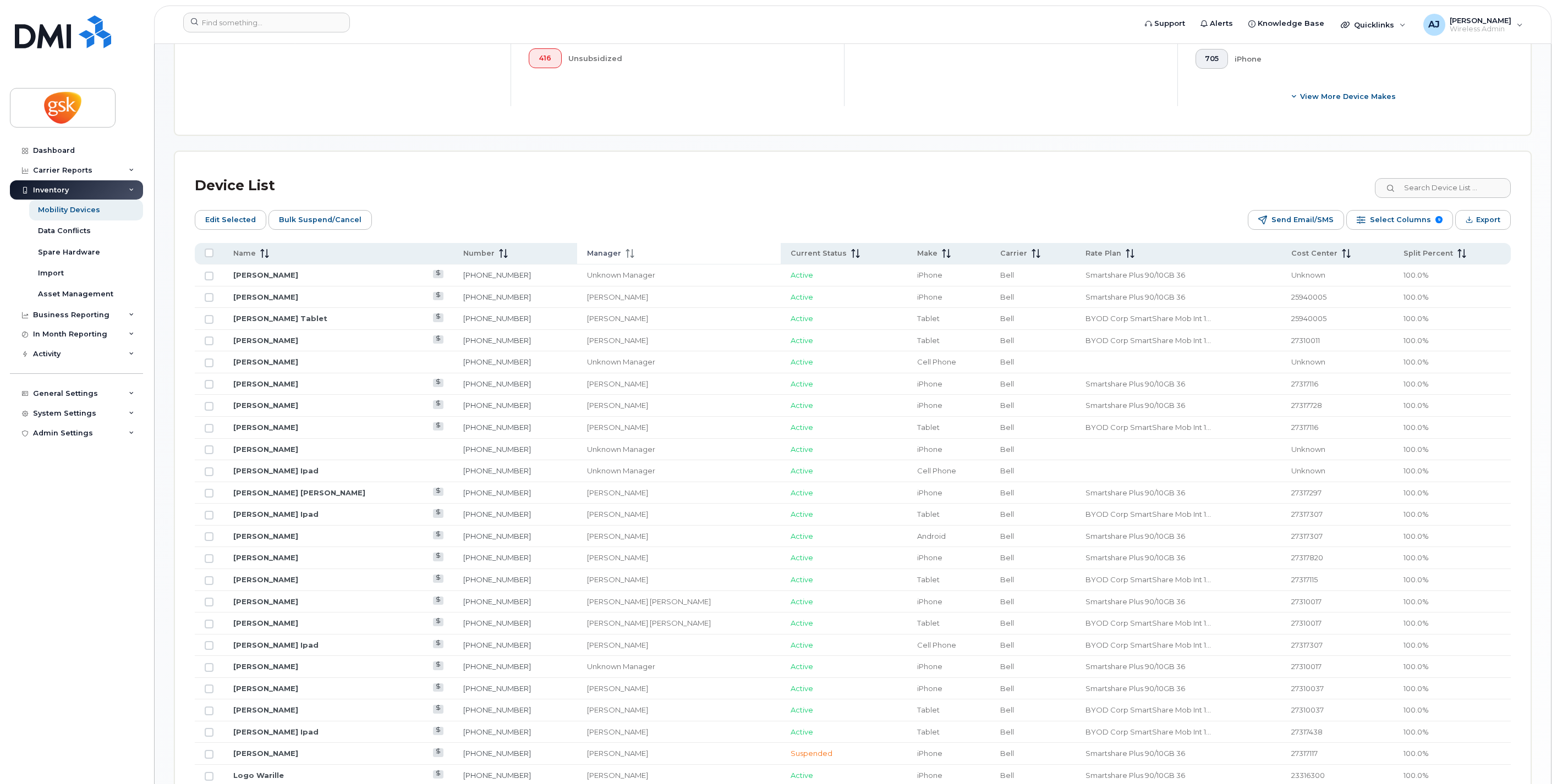
click at [617, 249] on span "Manager" at bounding box center [604, 253] width 34 height 10
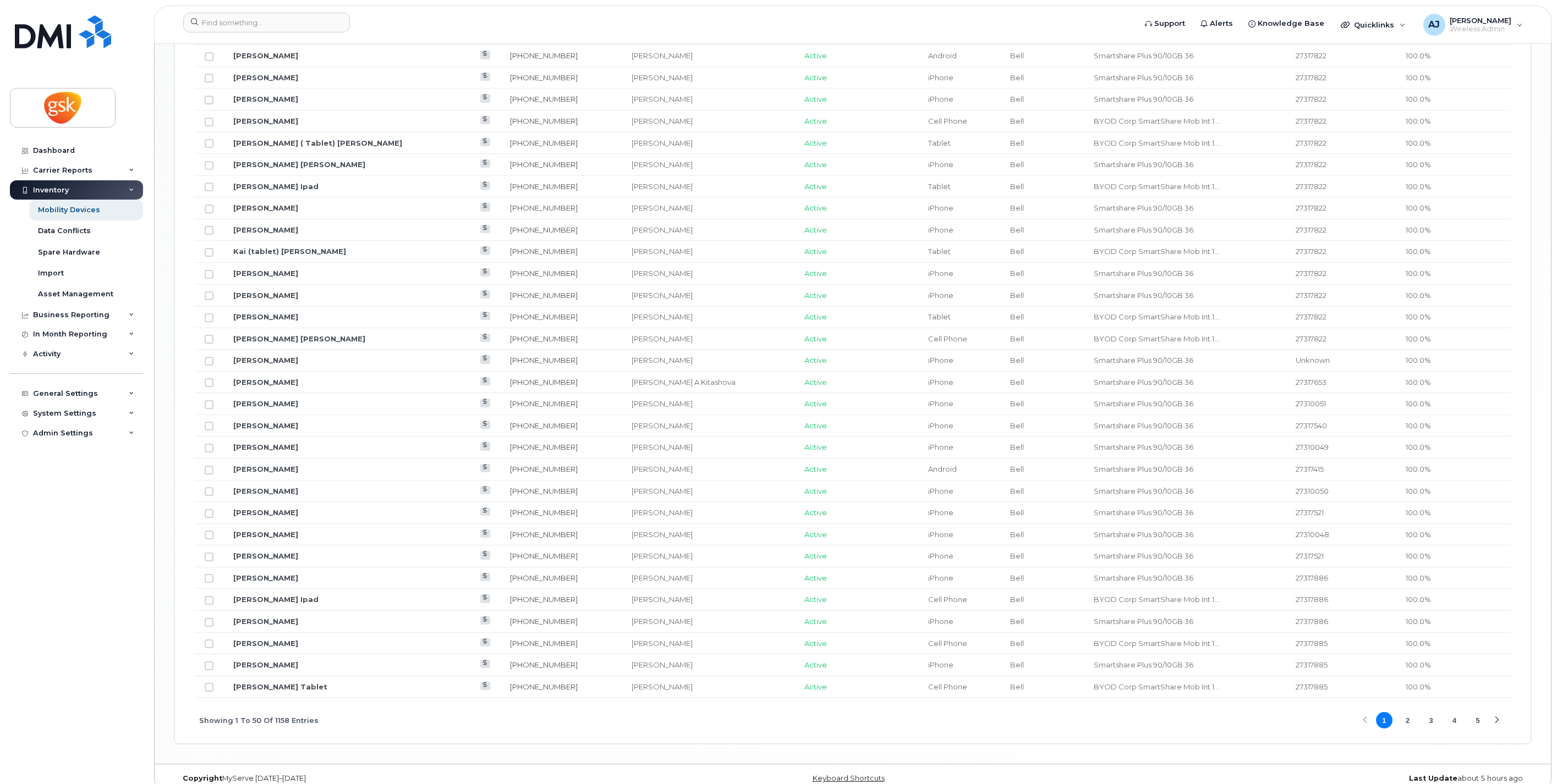
scroll to position [1110, 0]
click at [1410, 707] on button "2" at bounding box center [1407, 705] width 17 height 17
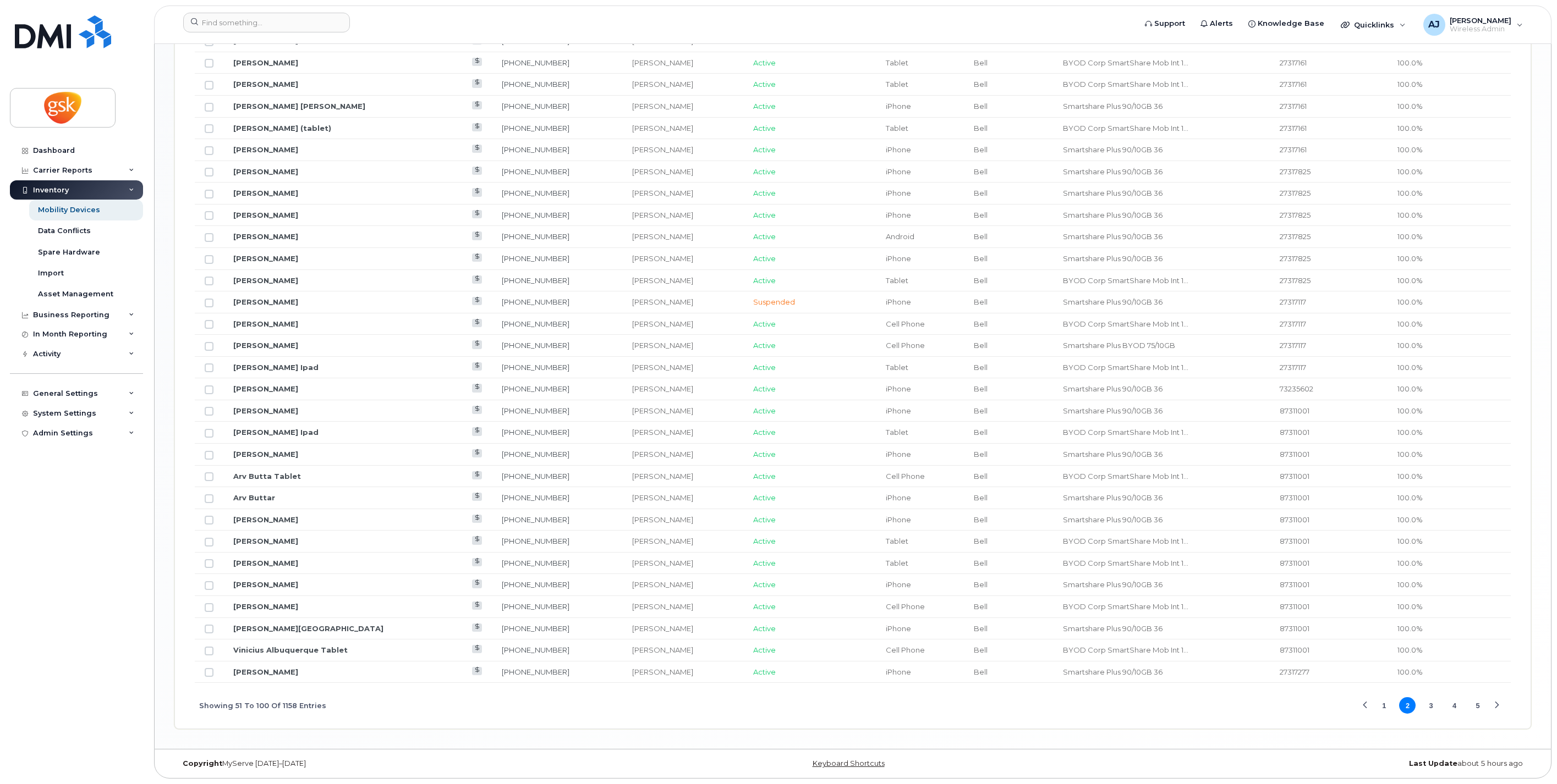
click at [1433, 708] on button "3" at bounding box center [1431, 705] width 17 height 17
drag, startPoint x: 1431, startPoint y: 675, endPoint x: 289, endPoint y: 208, distance: 1233.8
click at [289, 208] on tbody "[PERSON_NAME] [PHONE_NUMBER] [PERSON_NAME] Active iPhone Bell Smartshare Plus 9…" at bounding box center [853, 139] width 1316 height 1088
click at [1454, 706] on button "4" at bounding box center [1455, 705] width 17 height 17
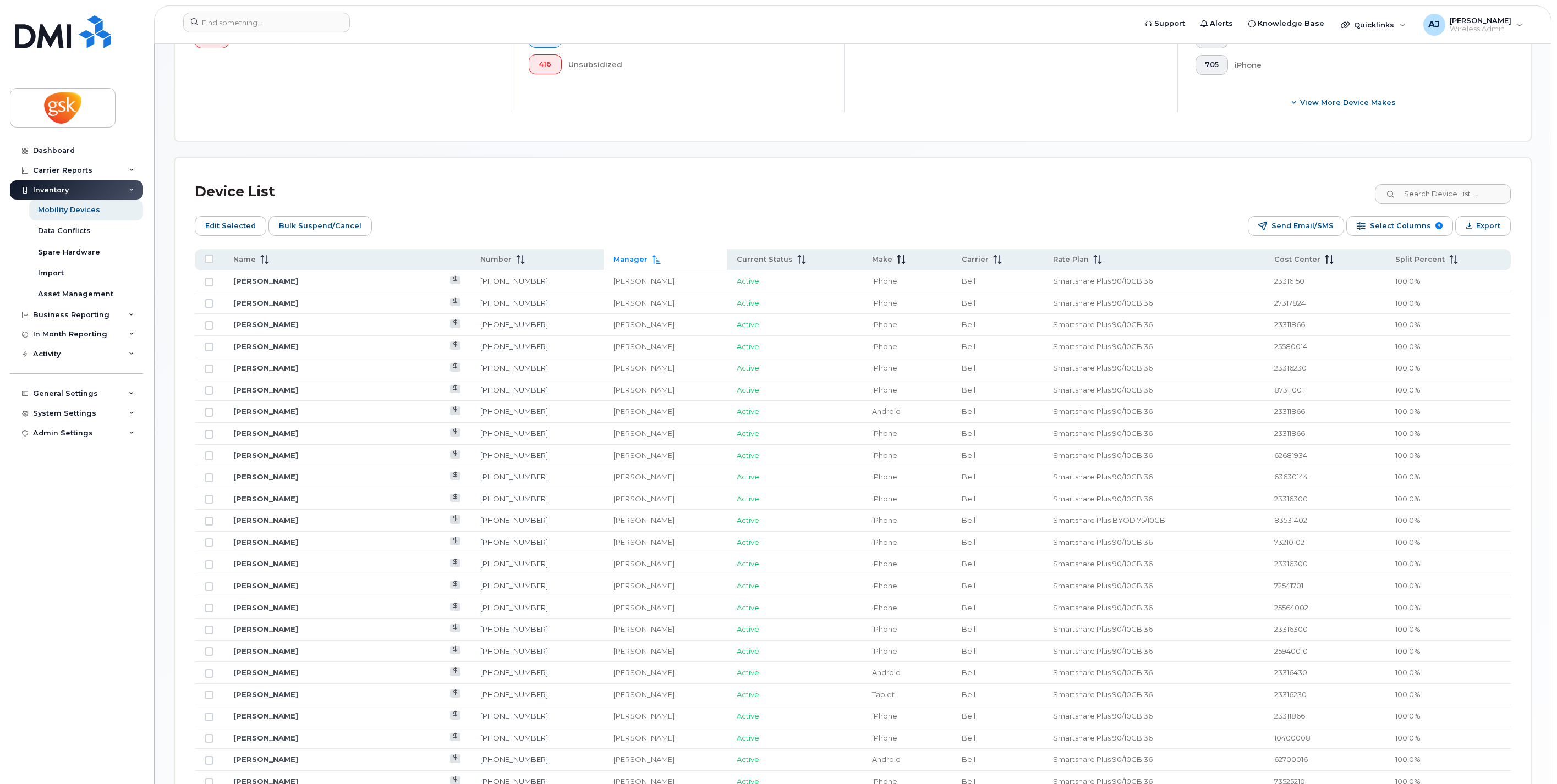
scroll to position [316, 0]
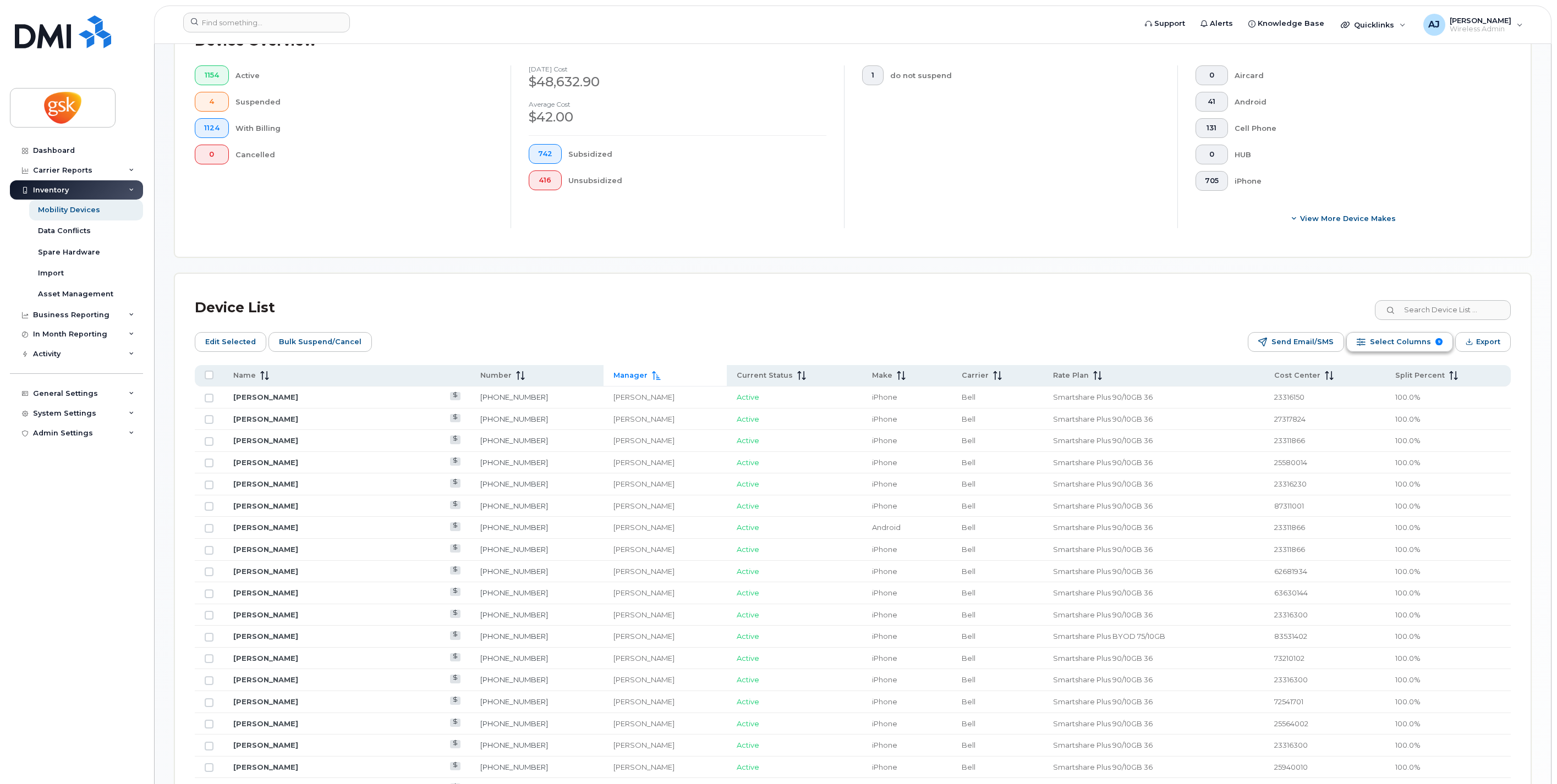
click at [1418, 345] on span "Select Columns" at bounding box center [1400, 342] width 61 height 17
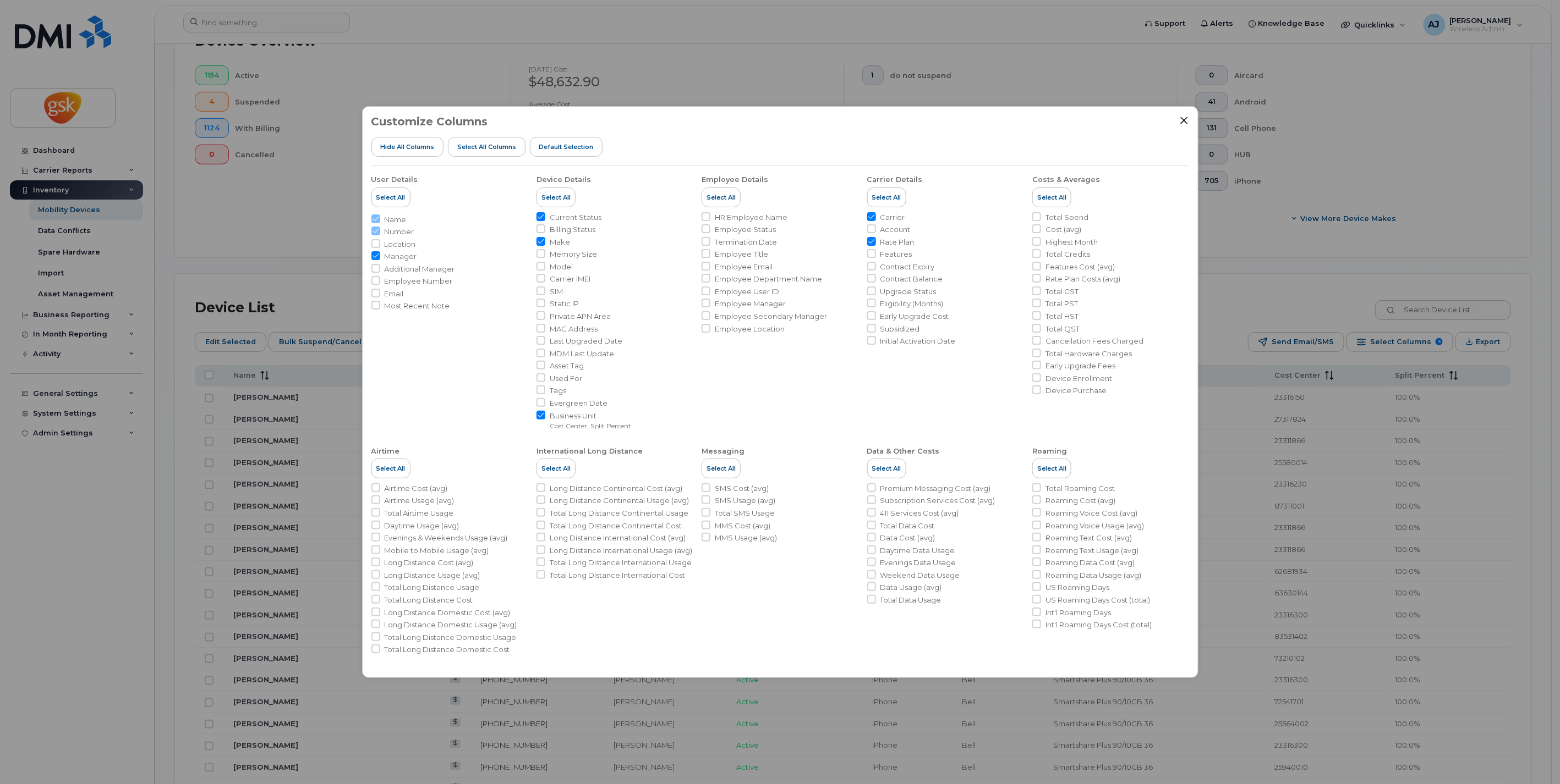
click at [376, 253] on input "Manager" at bounding box center [376, 256] width 9 height 9
checkbox input "false"
click at [703, 301] on input "Employee Manager" at bounding box center [706, 303] width 9 height 9
checkbox input "true"
click at [1182, 120] on icon "Close" at bounding box center [1184, 121] width 7 height 7
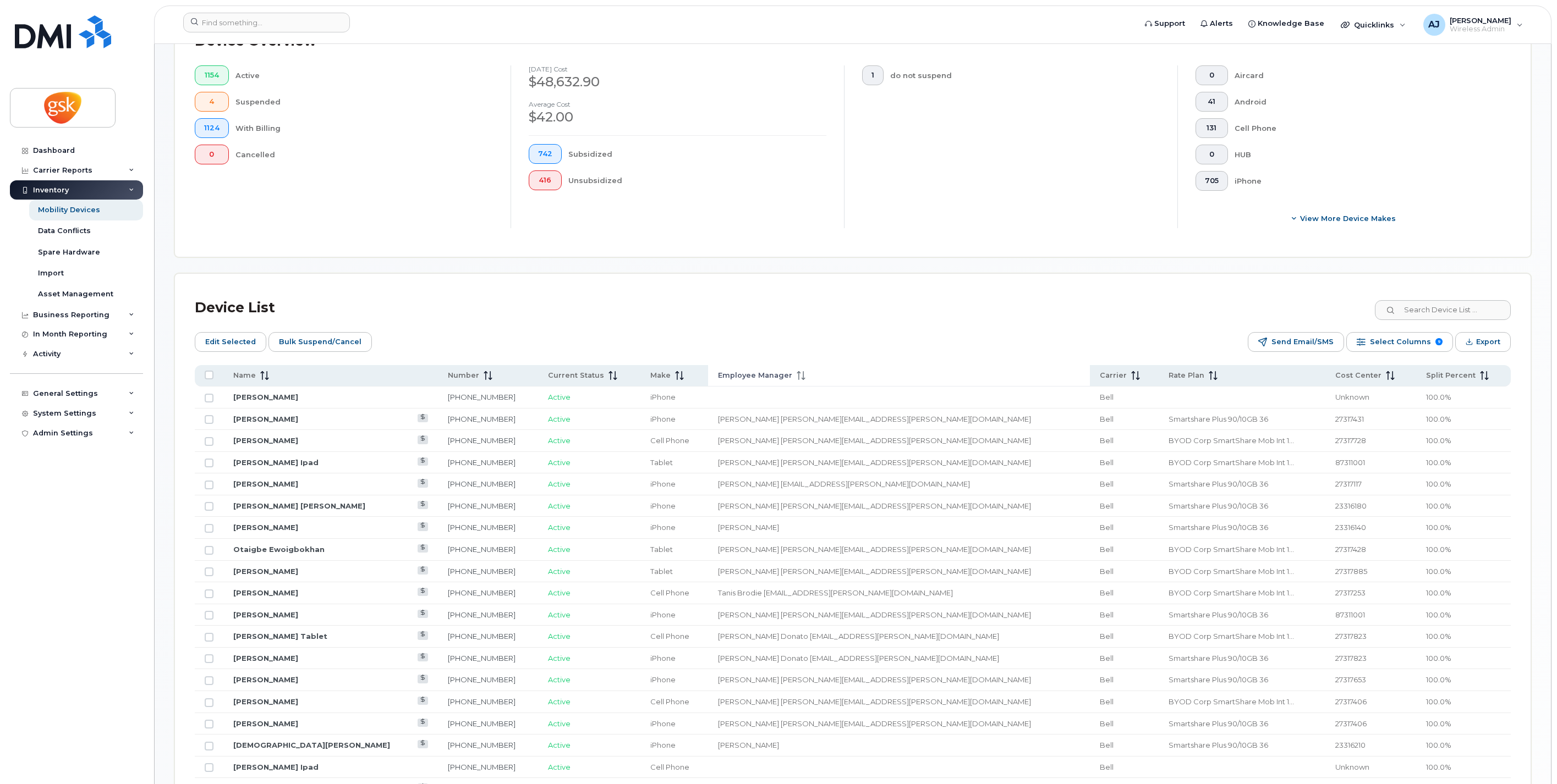
click at [797, 375] on icon at bounding box center [801, 375] width 9 height 9
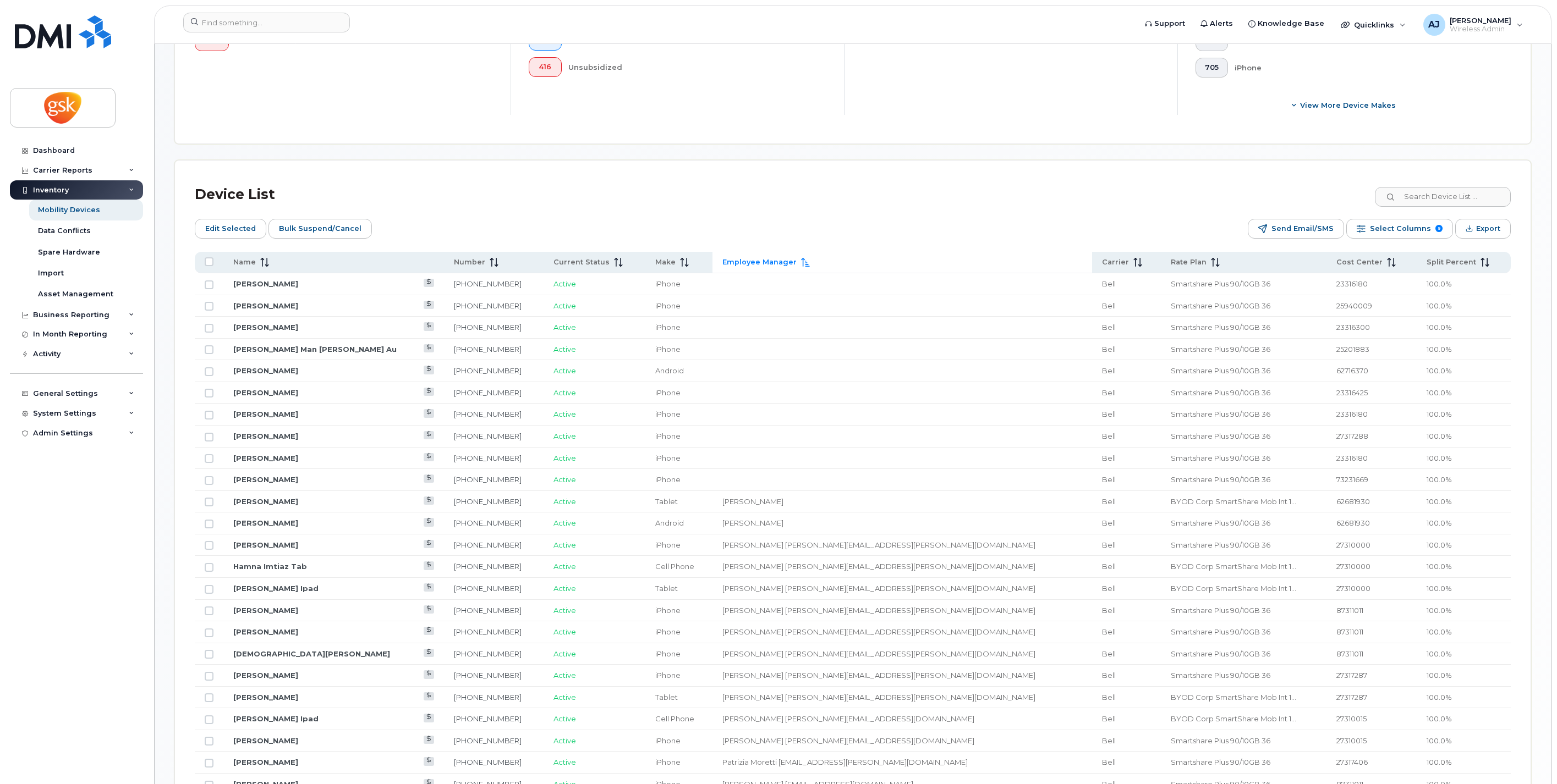
scroll to position [438, 0]
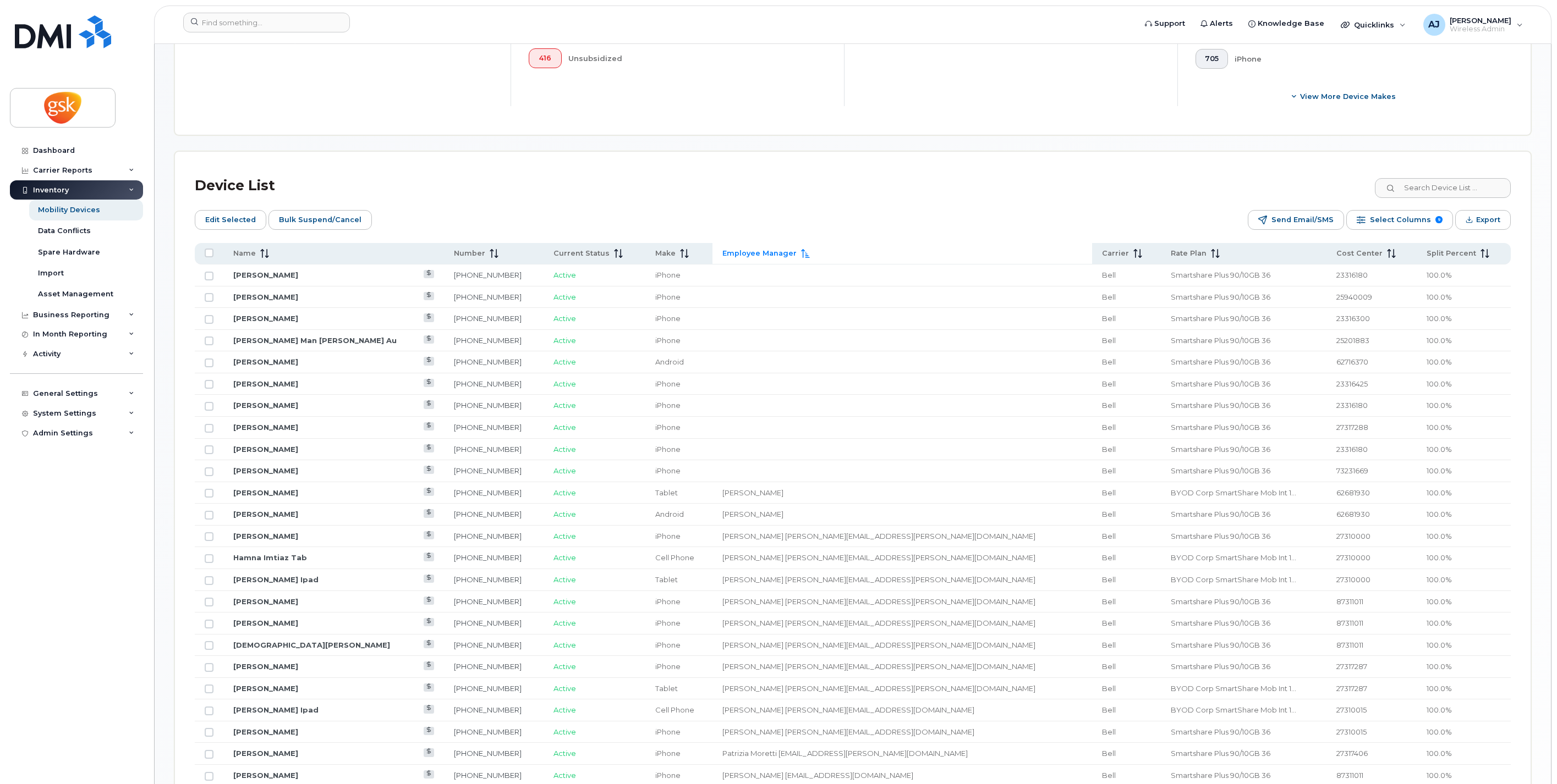
drag, startPoint x: 797, startPoint y: 518, endPoint x: 554, endPoint y: 492, distance: 244.4
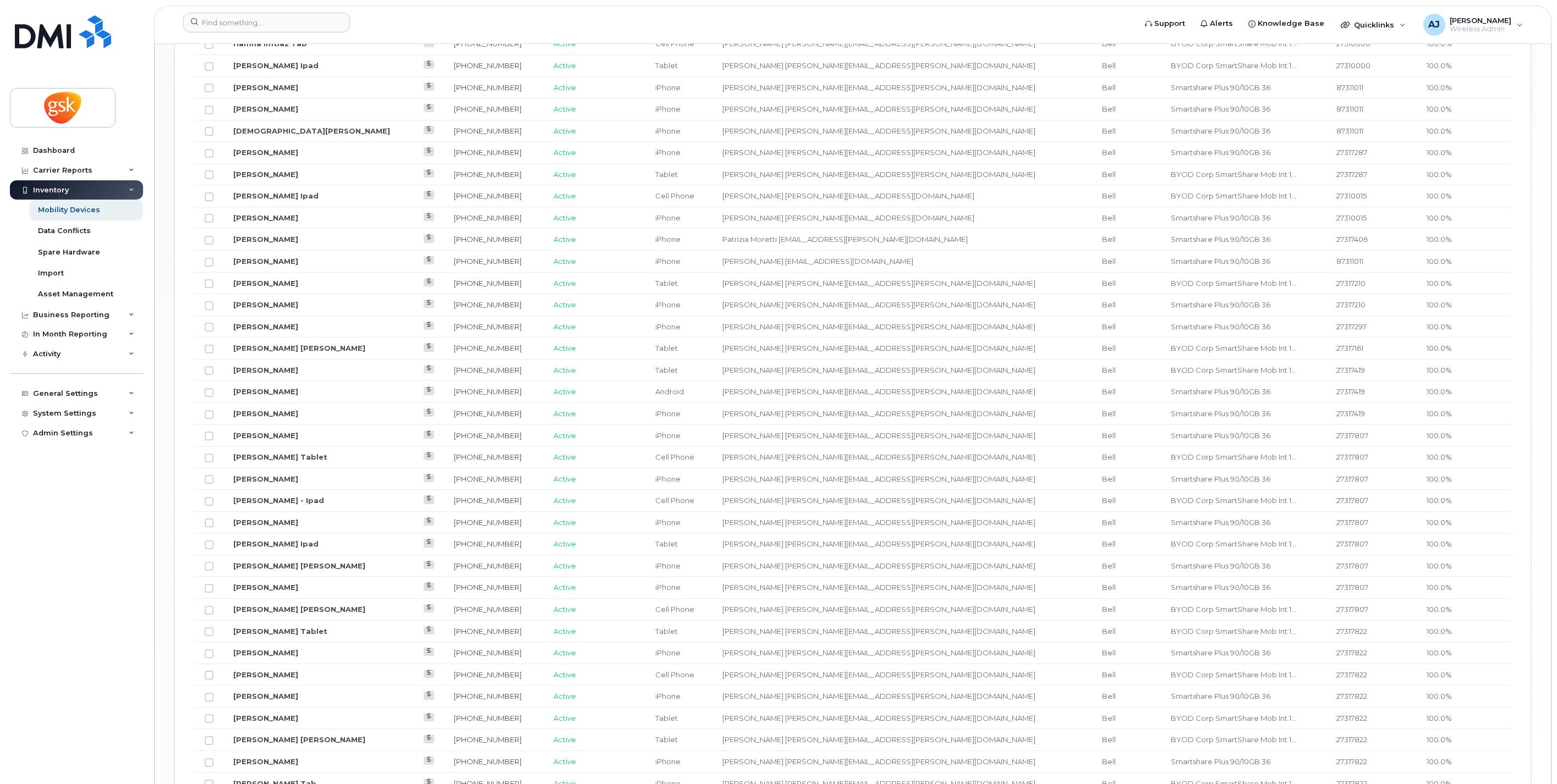
scroll to position [1110, 0]
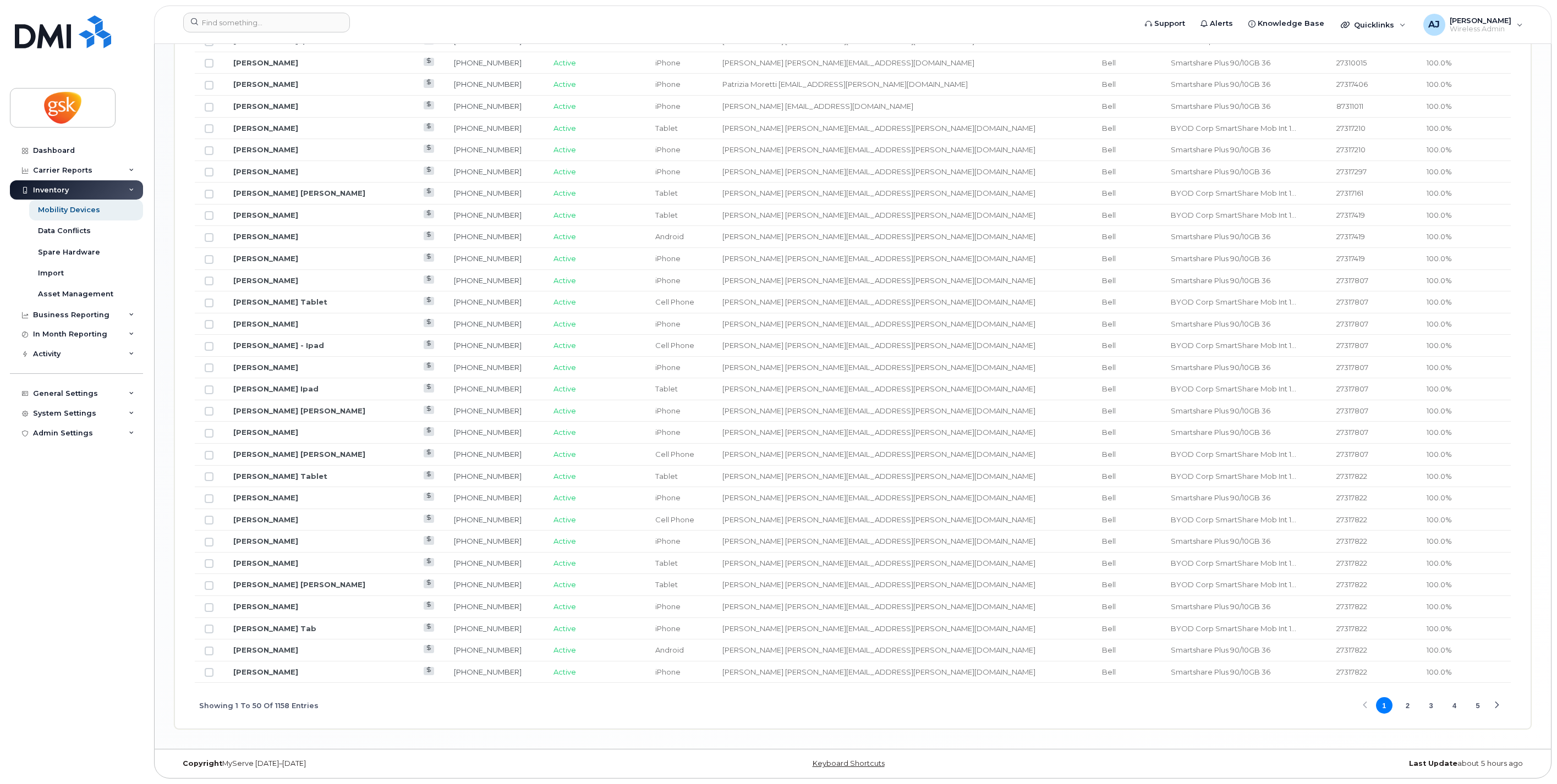
click at [1405, 701] on button "2" at bounding box center [1407, 705] width 17 height 17
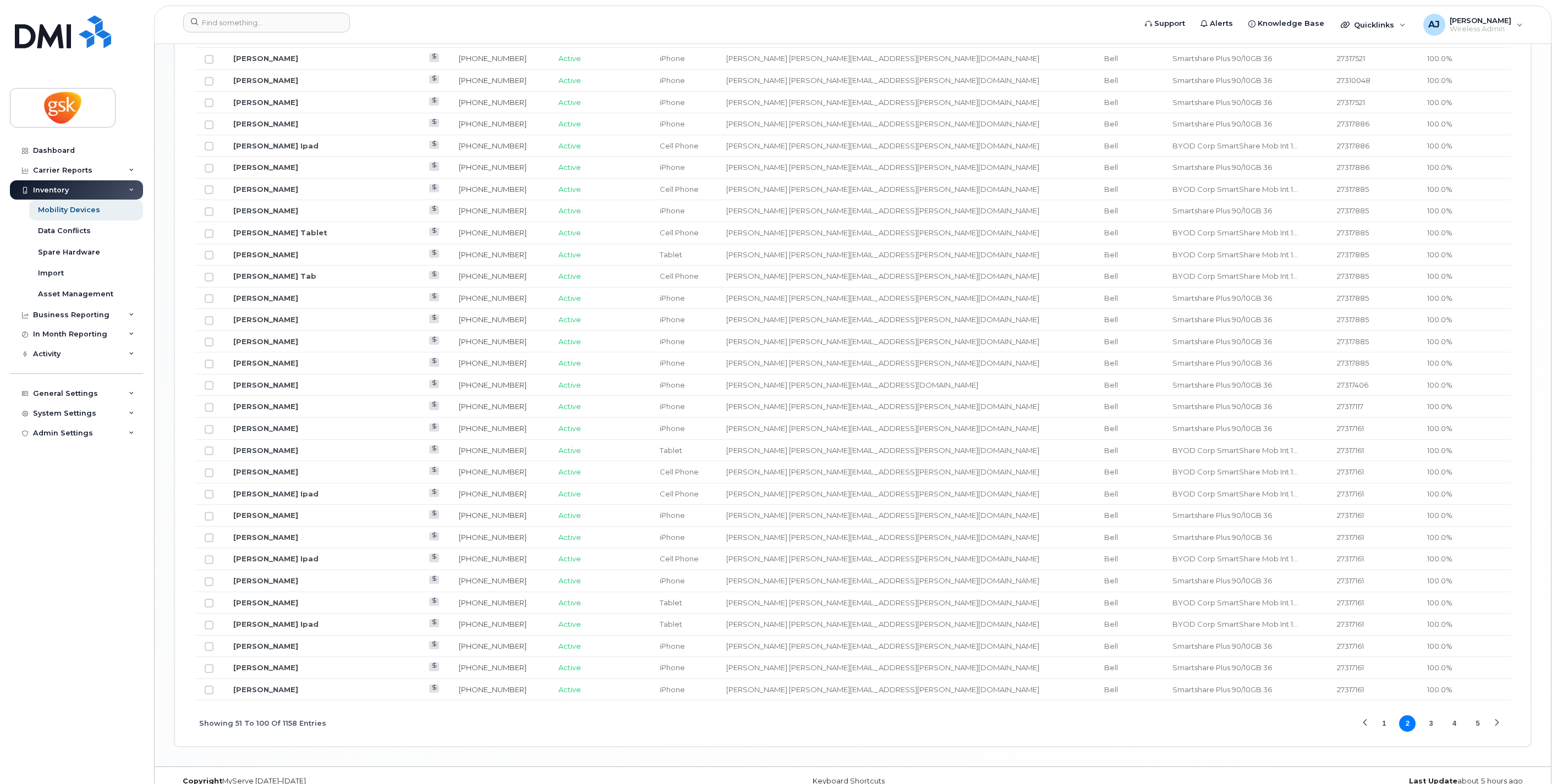
click at [1429, 727] on button "3" at bounding box center [1431, 724] width 17 height 17
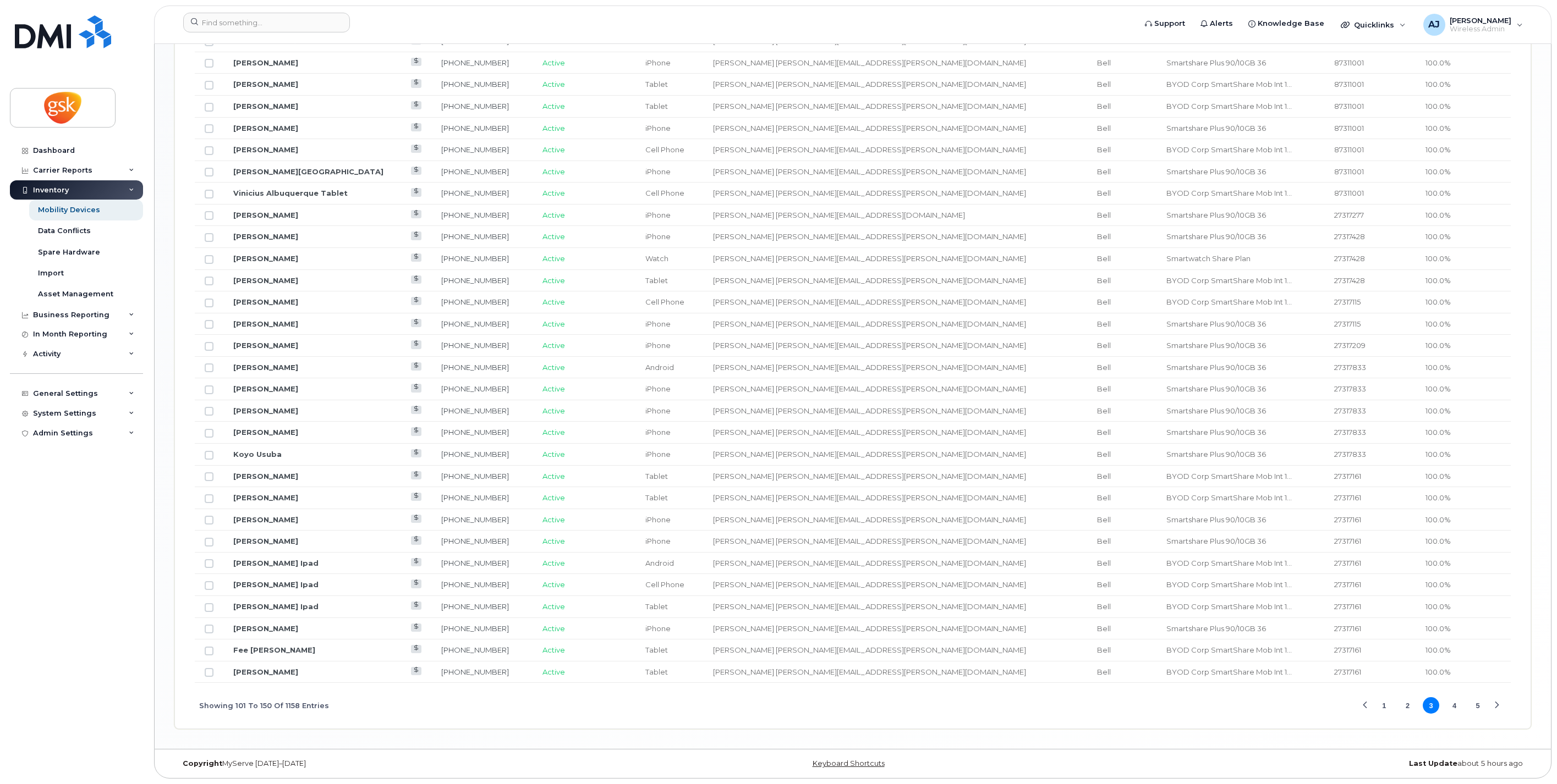
click at [1453, 708] on button "4" at bounding box center [1455, 705] width 17 height 17
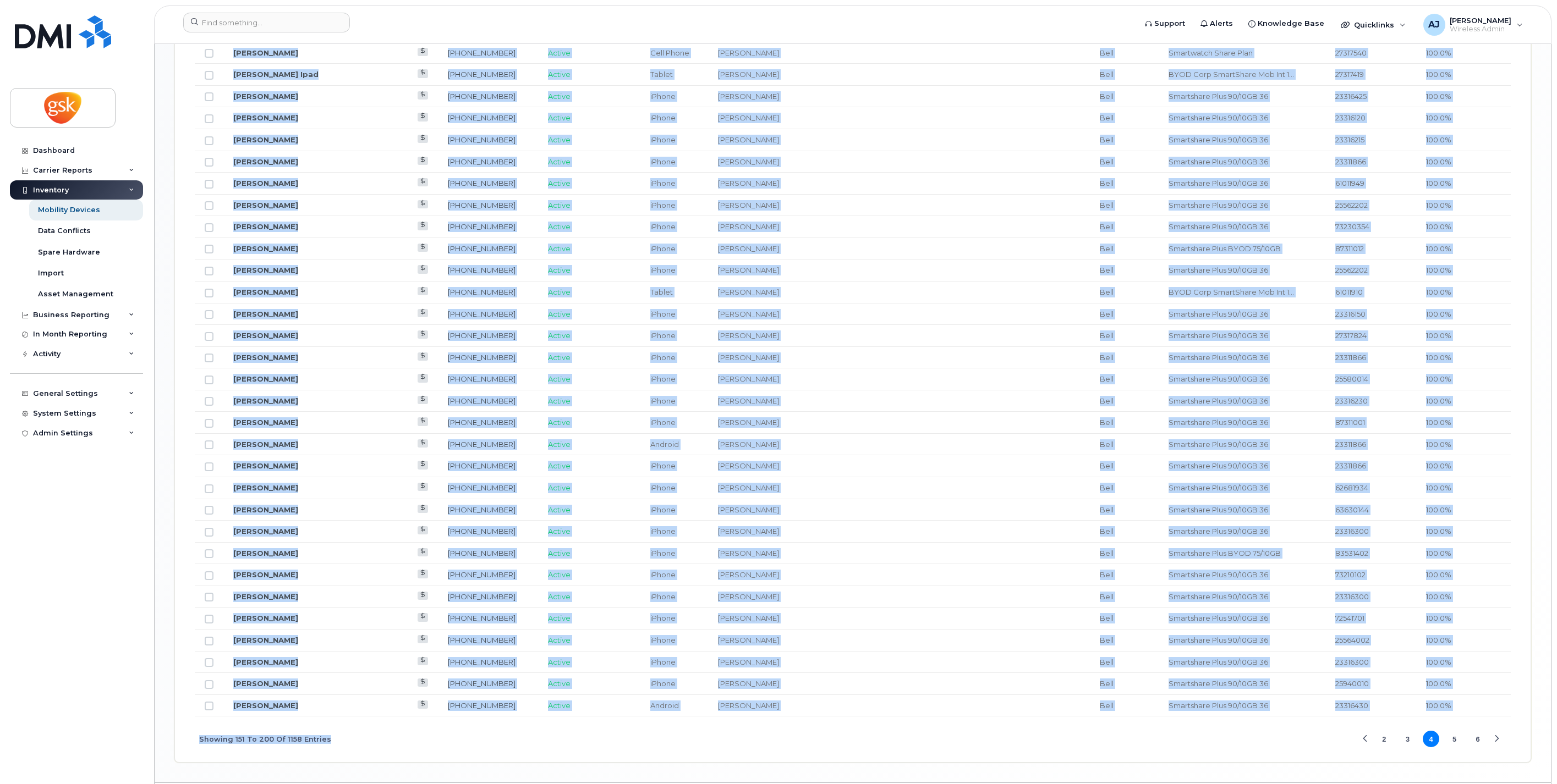
scroll to position [1085, 0]
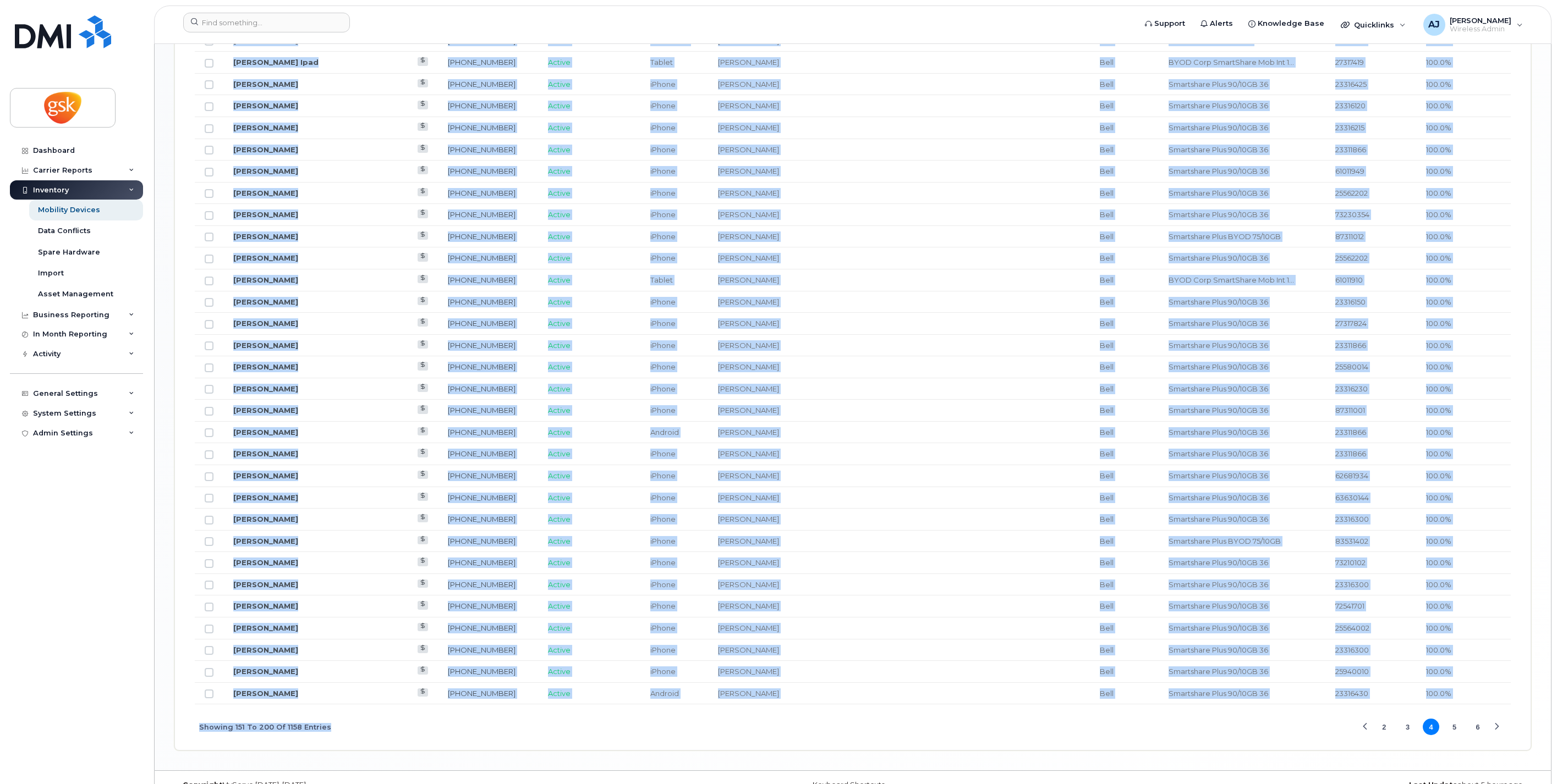
drag, startPoint x: 721, startPoint y: 365, endPoint x: 817, endPoint y: 707, distance: 355.2
click at [817, 704] on tbody "[PERSON_NAME] [PHONE_NUMBER] Active iPhone [PERSON_NAME] [PERSON_NAME][EMAIL_AD…" at bounding box center [853, 160] width 1316 height 1088
click at [1454, 729] on button "5" at bounding box center [1455, 727] width 17 height 17
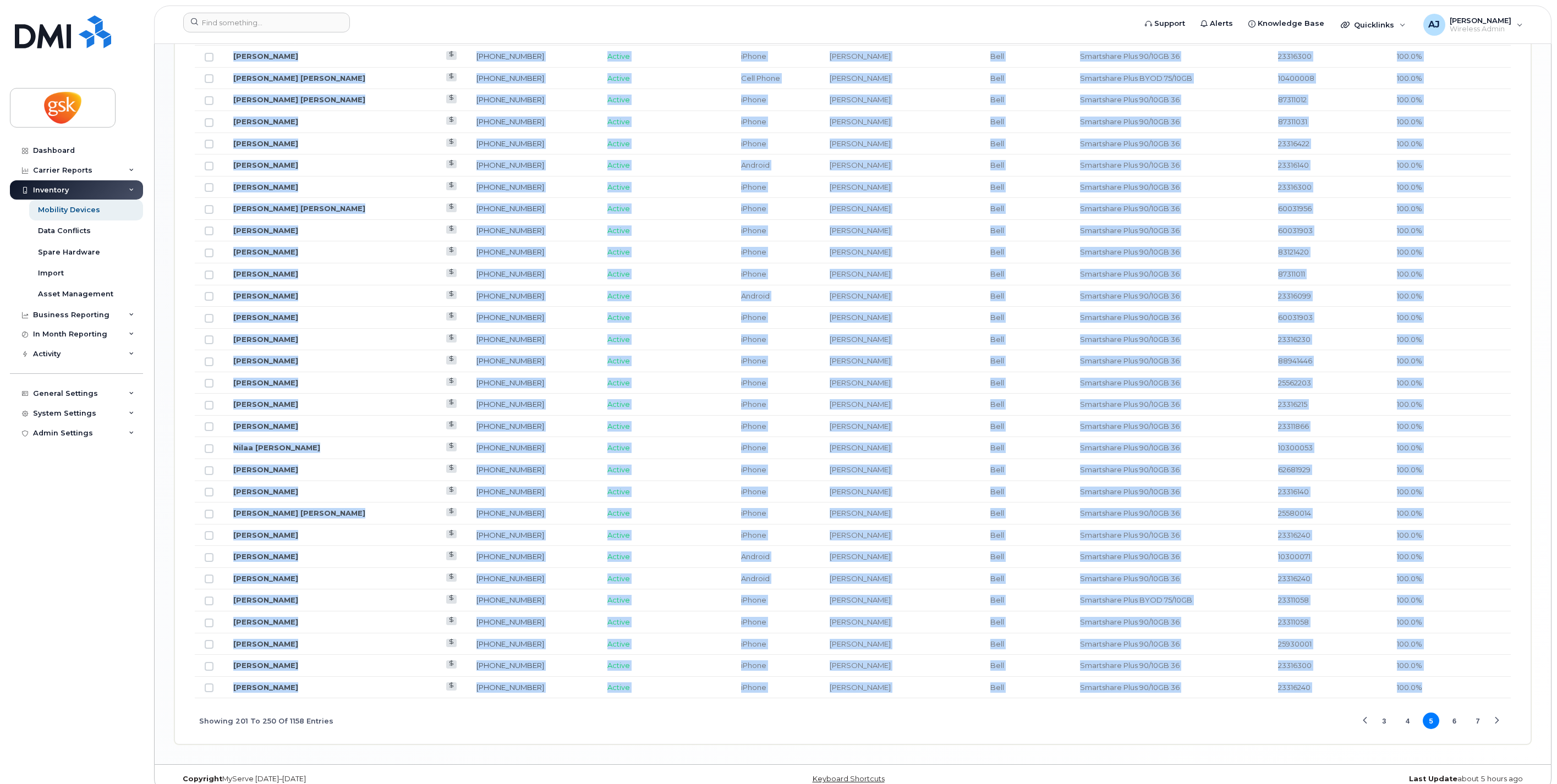
scroll to position [1110, 0]
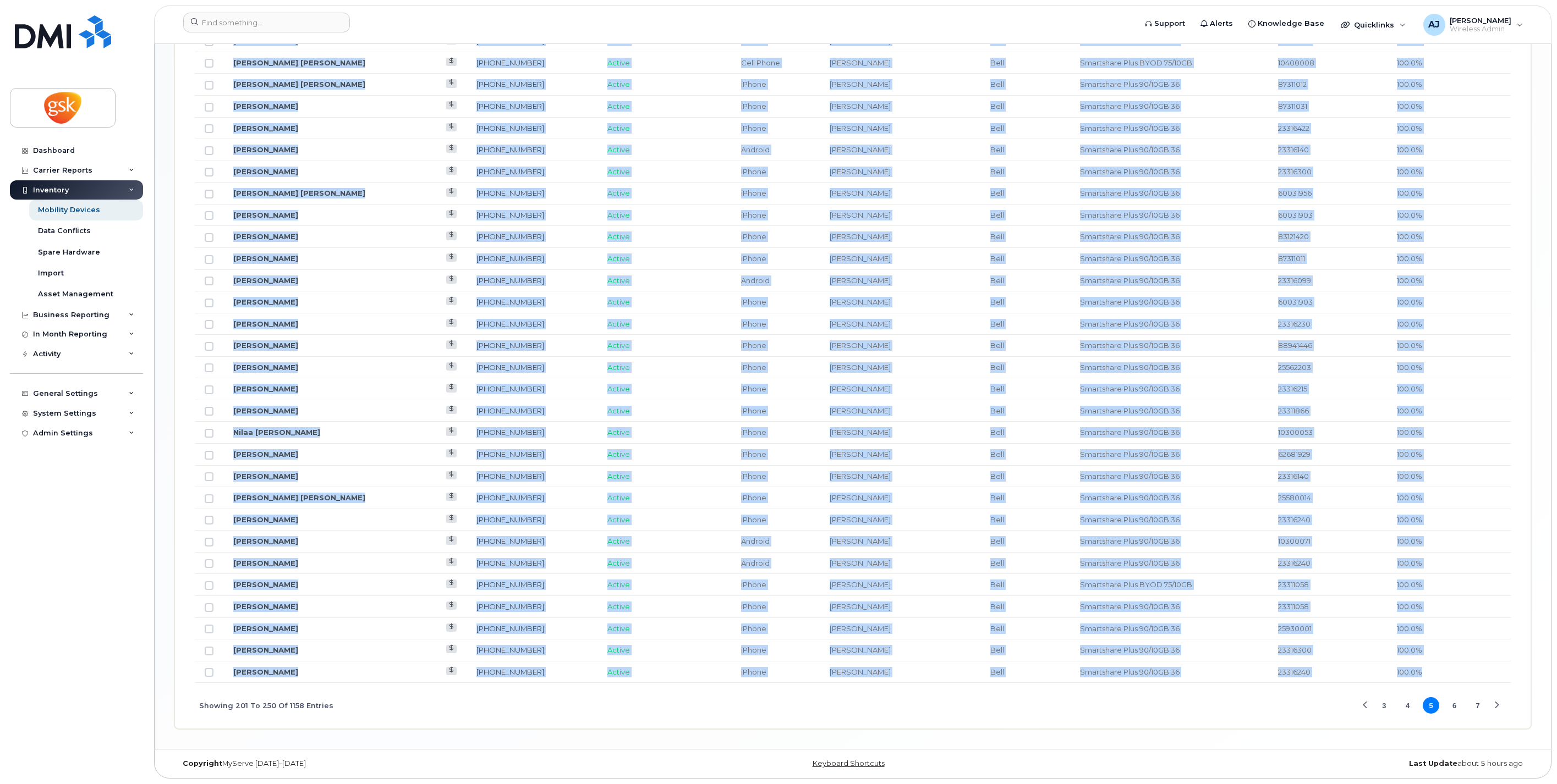
drag, startPoint x: 892, startPoint y: 669, endPoint x: 783, endPoint y: 523, distance: 182.2
click at [779, 527] on tbody "[PERSON_NAME] [PHONE_NUMBER] Active Tablet Avanipal [PERSON_NAME] Smartshare Pl…" at bounding box center [853, 139] width 1316 height 1088
click at [1456, 702] on button "6" at bounding box center [1455, 705] width 17 height 17
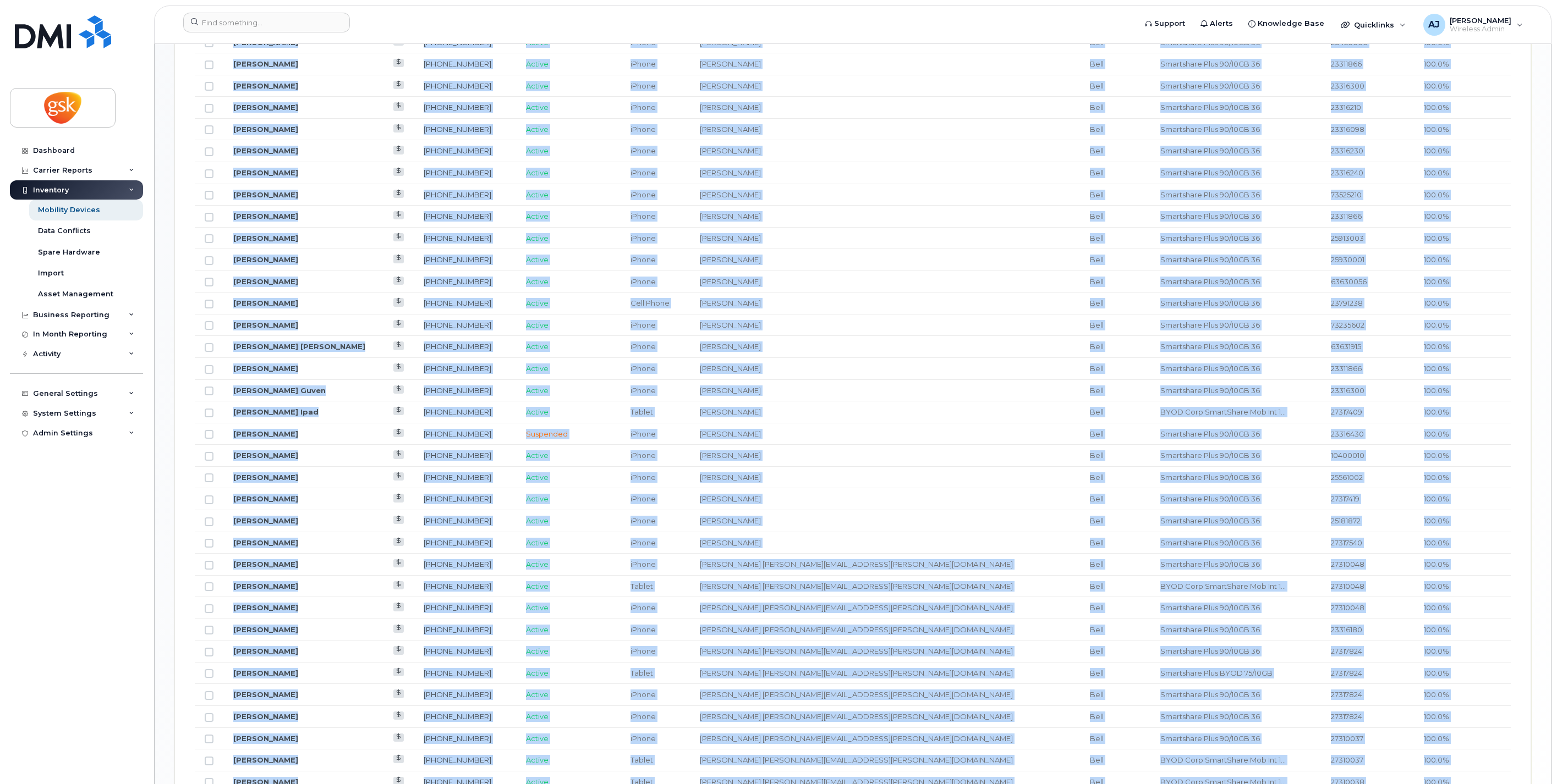
scroll to position [866, 0]
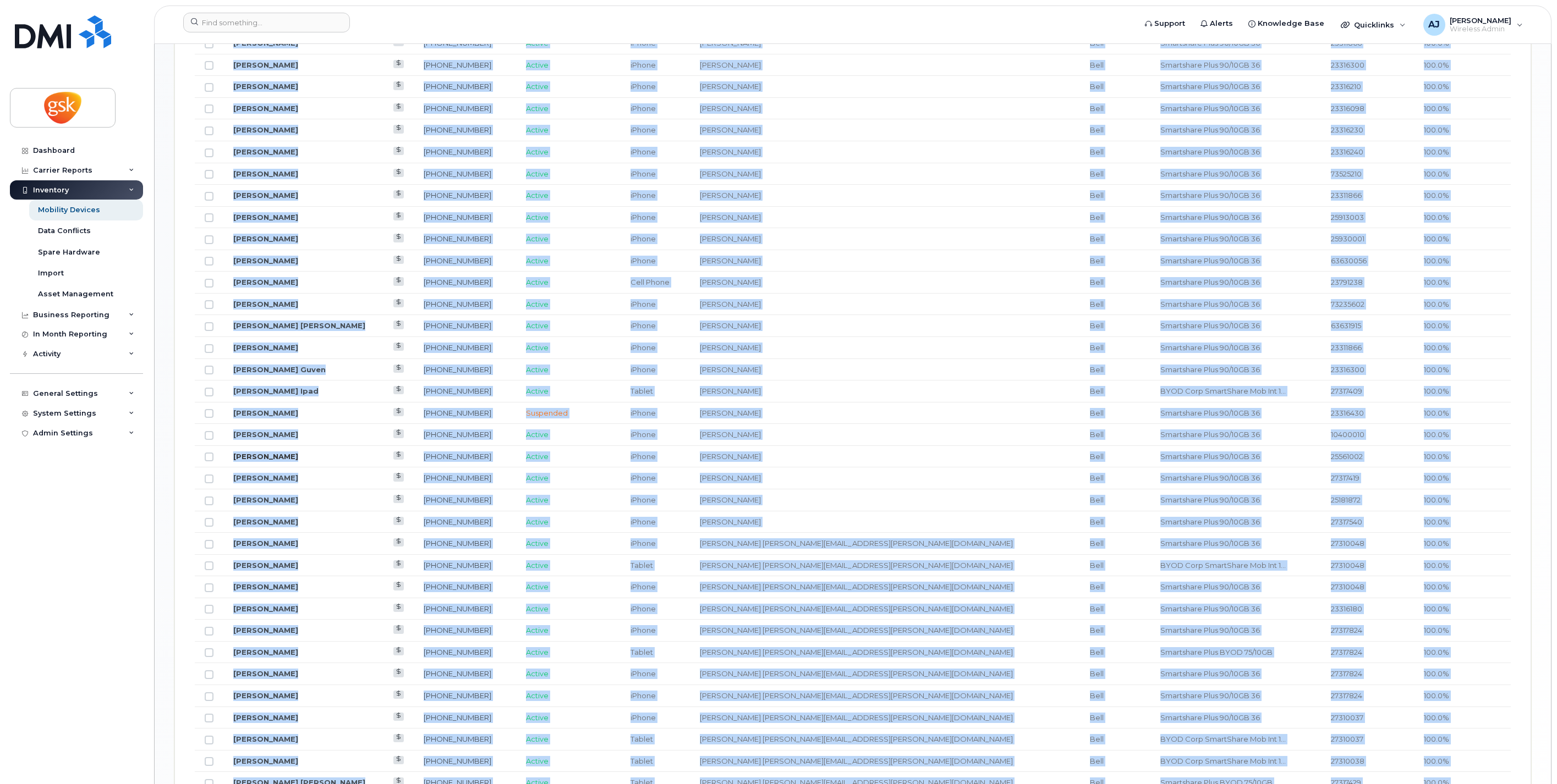
drag, startPoint x: 769, startPoint y: 452, endPoint x: 234, endPoint y: 457, distance: 535.0
click at [234, 457] on tr "[PERSON_NAME] [PHONE_NUMBER] Active iPhone Avanipal [PERSON_NAME] Smartshare Pl…" at bounding box center [853, 457] width 1316 height 22
click at [240, 461] on link "[PERSON_NAME]" at bounding box center [265, 457] width 65 height 9
click at [842, 455] on div "[PERSON_NAME]" at bounding box center [885, 457] width 371 height 10
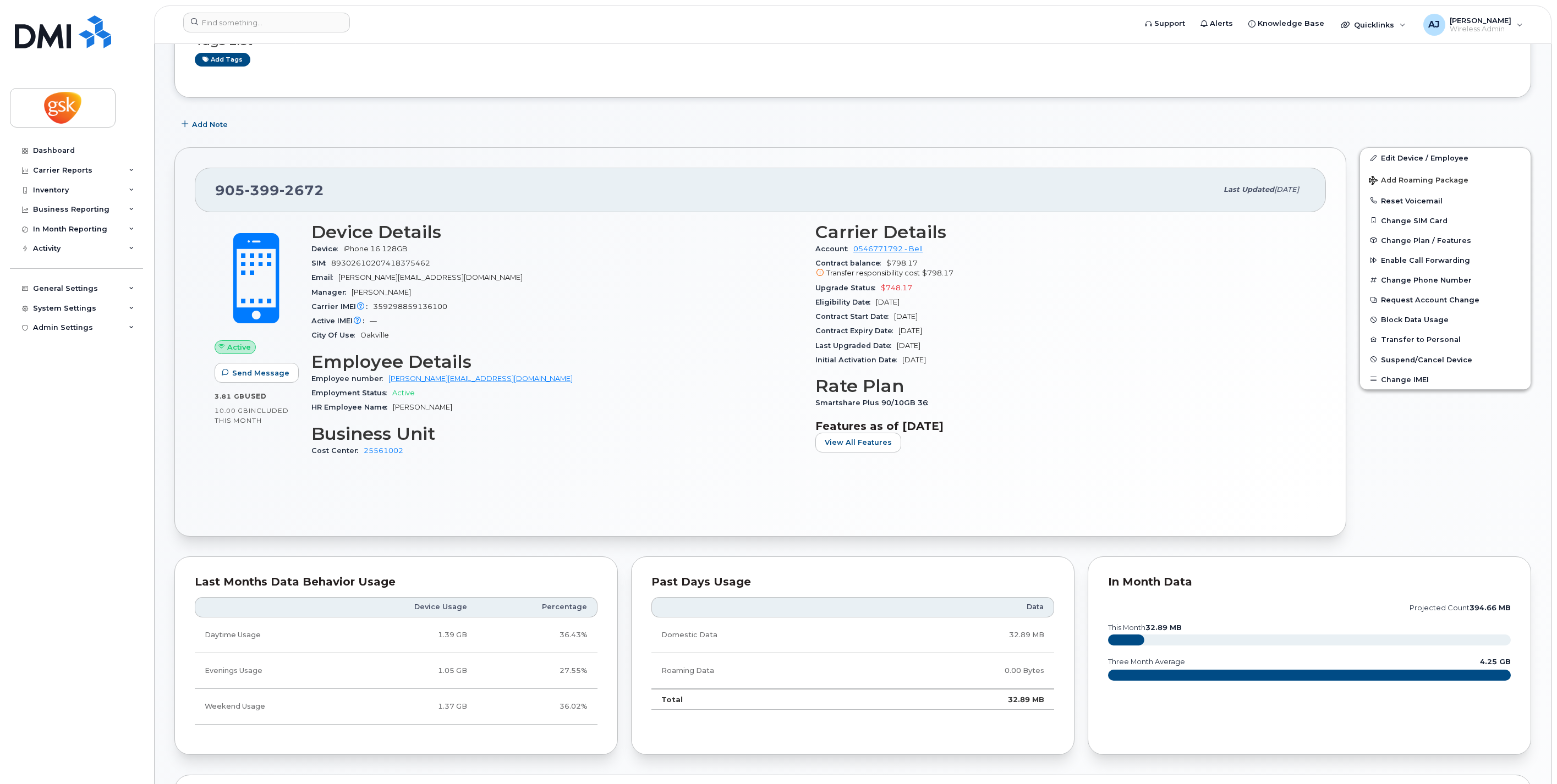
scroll to position [122, 0]
